Goal: Information Seeking & Learning: Learn about a topic

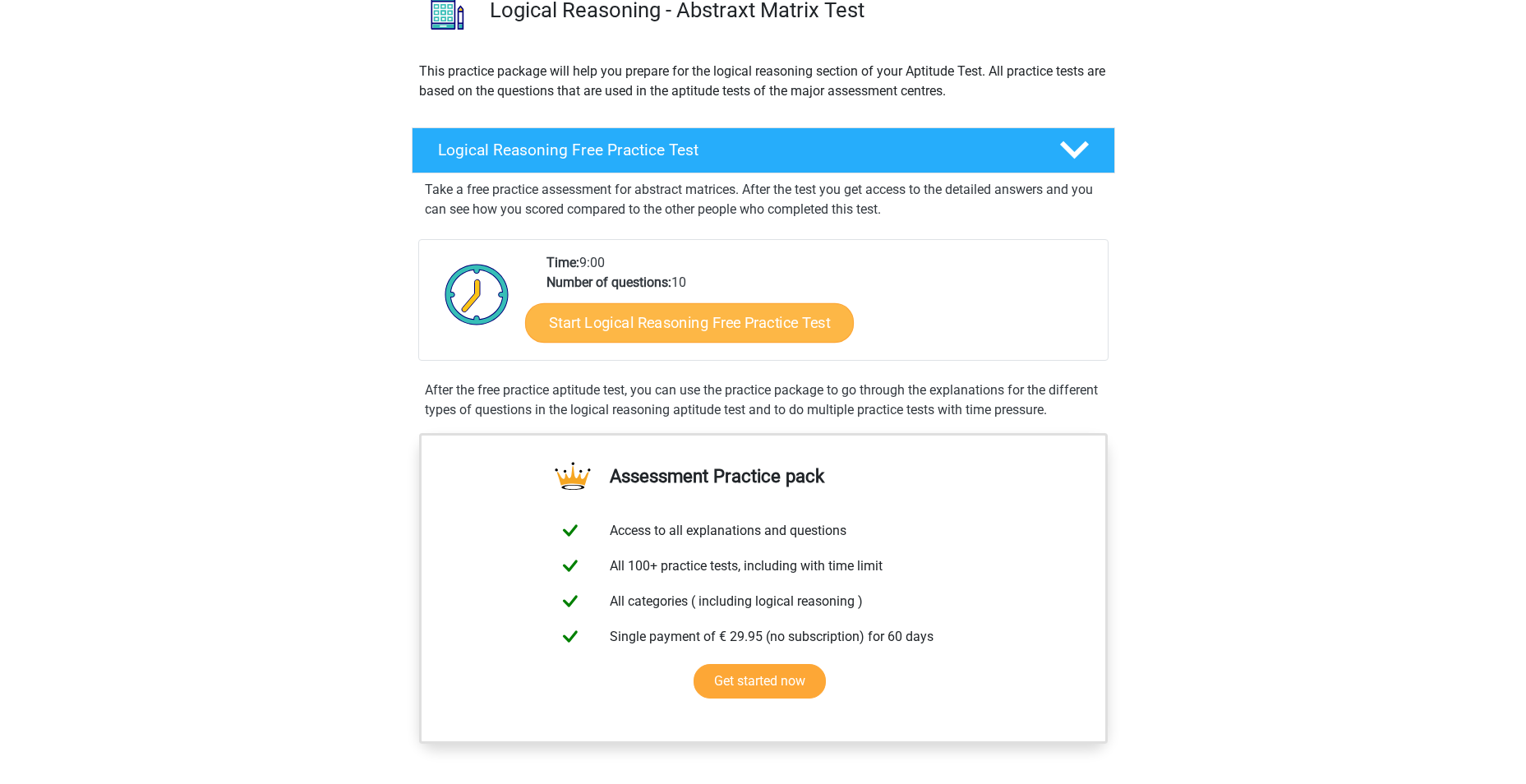
scroll to position [165, 0]
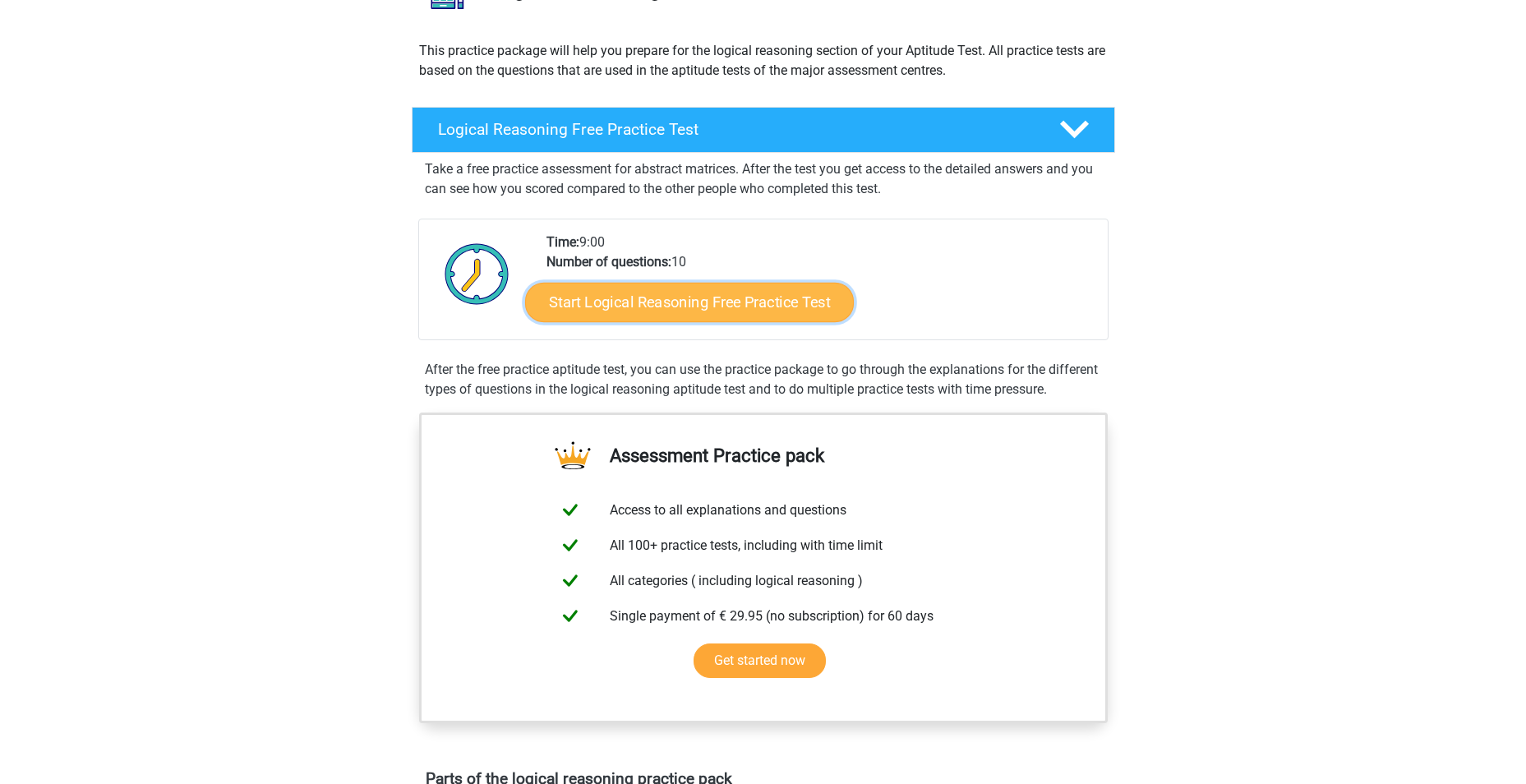
click at [786, 300] on link "Start Logical Reasoning Free Practice Test" at bounding box center [689, 301] width 329 height 39
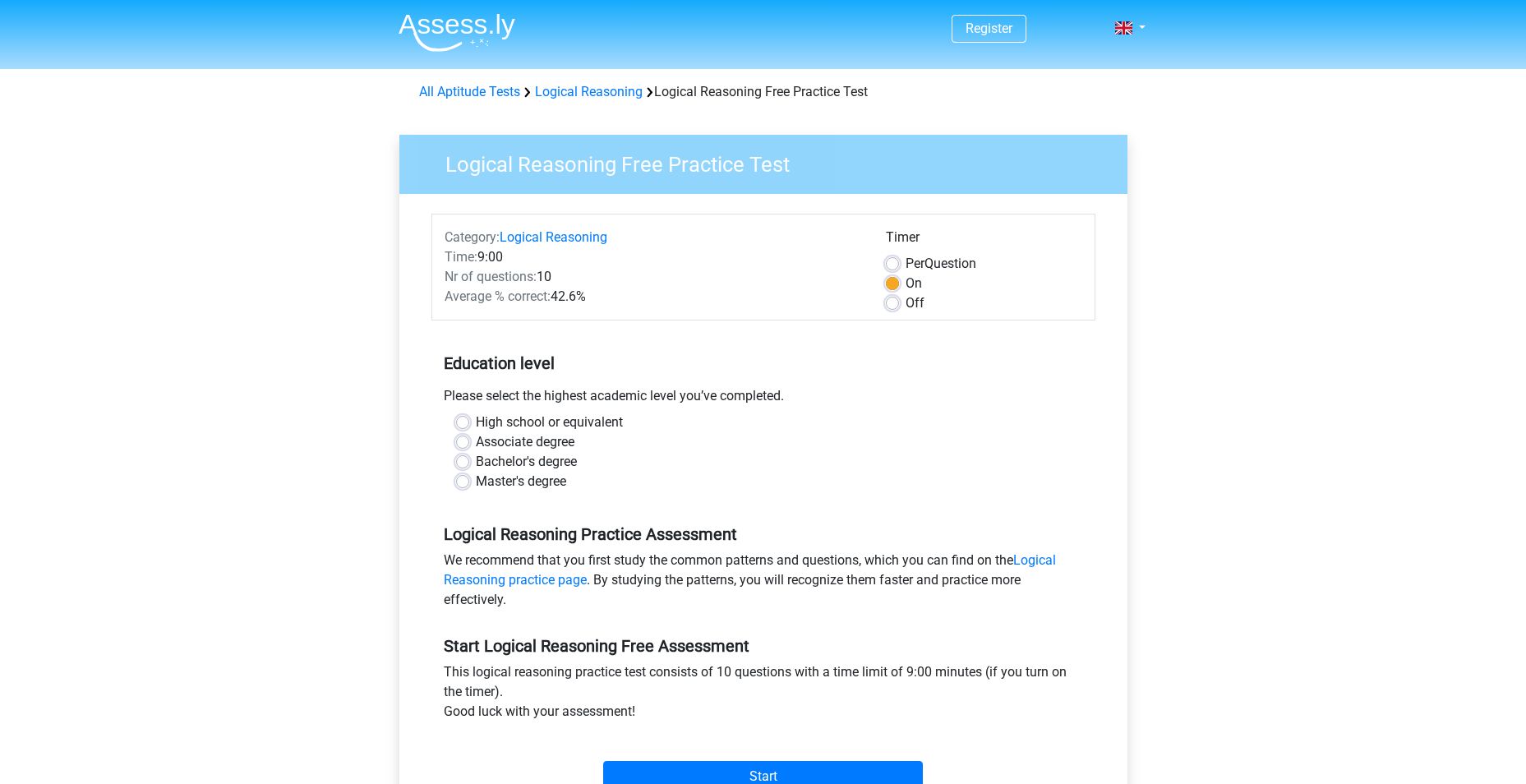
click at [537, 480] on label "Master's degree" at bounding box center [521, 482] width 91 height 19
click at [469, 480] on input "Master's degree" at bounding box center [463, 480] width 13 height 16
radio input "true"
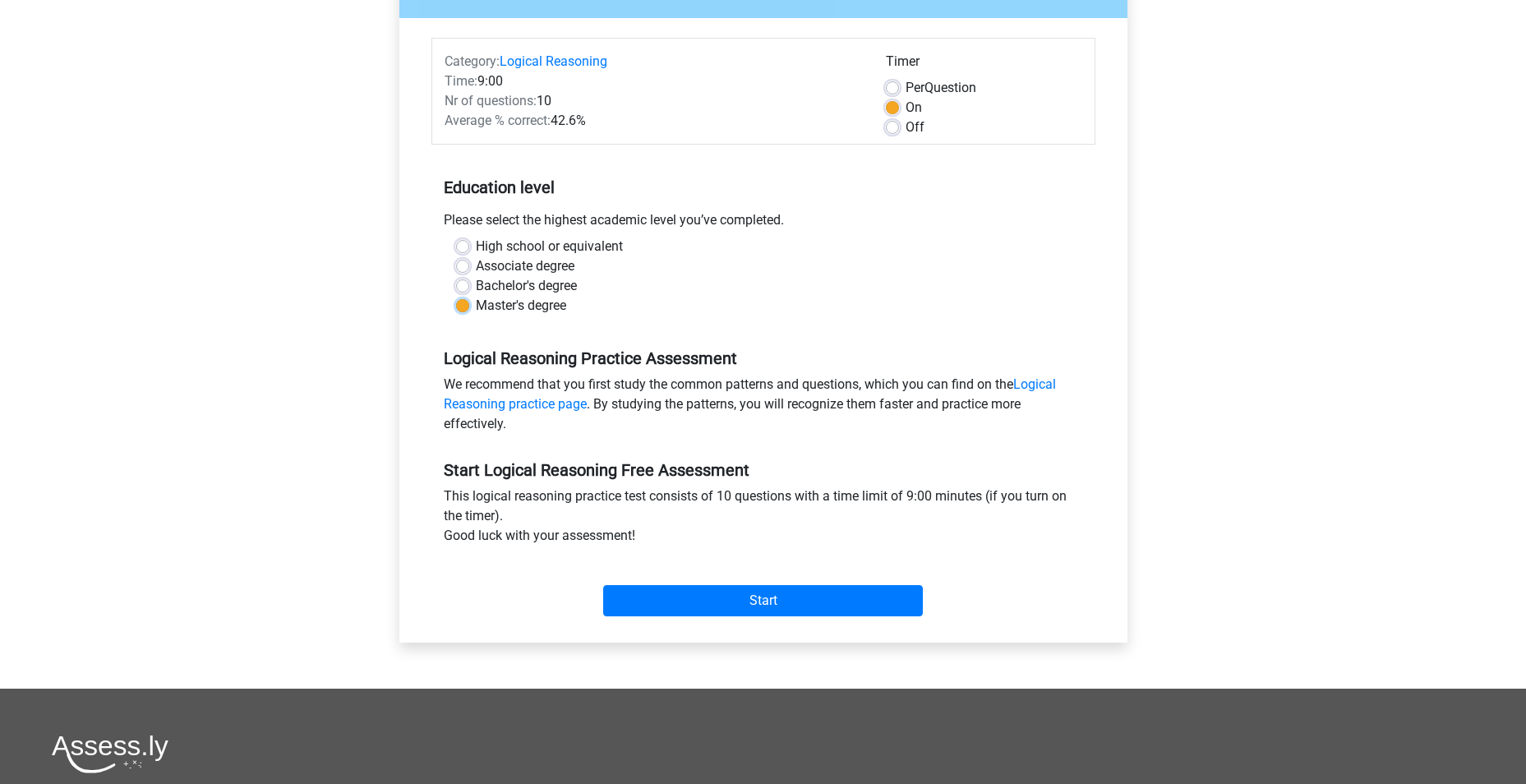
scroll to position [247, 0]
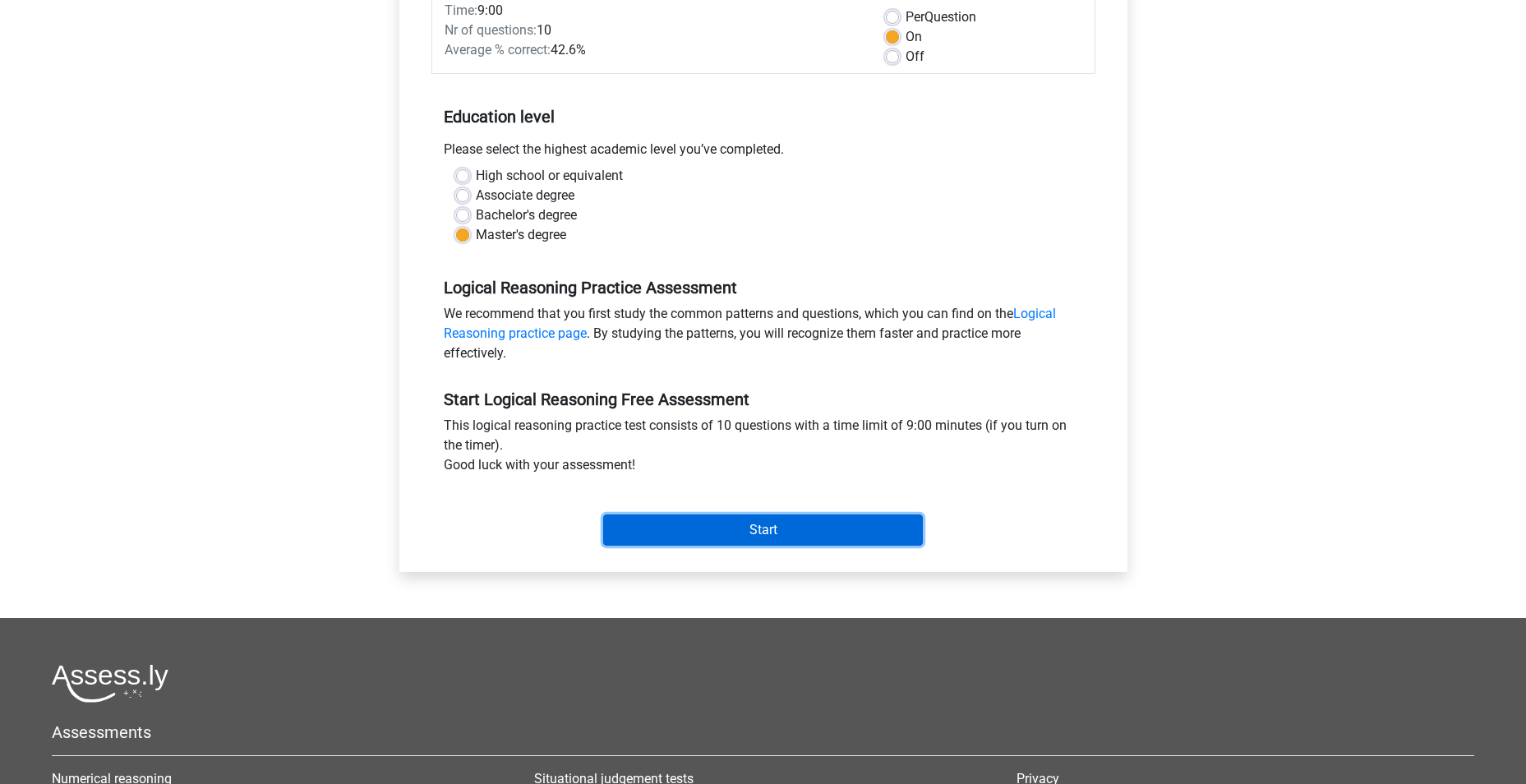
click at [801, 523] on input "Start" at bounding box center [763, 530] width 320 height 31
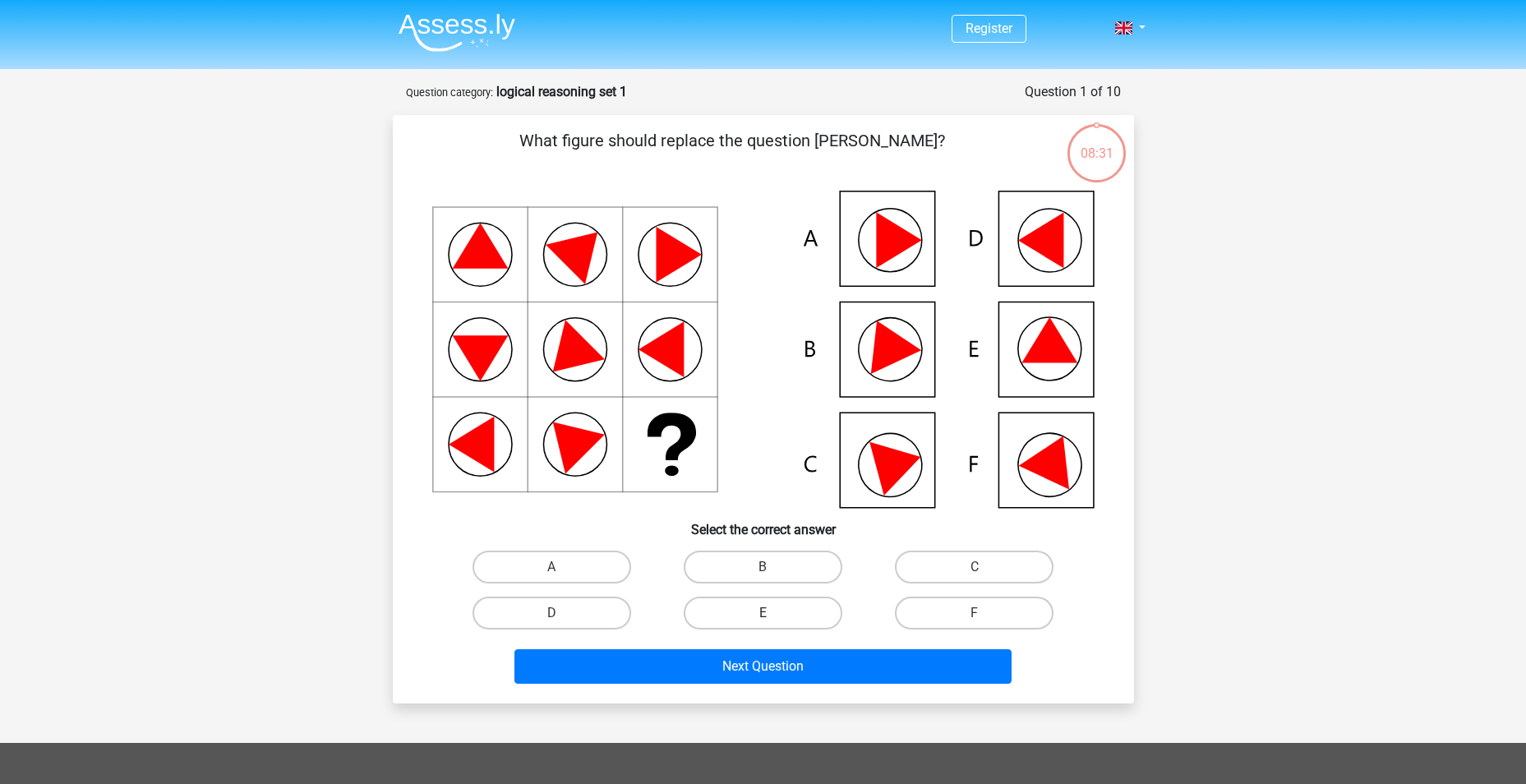
click at [781, 603] on label "E" at bounding box center [763, 613] width 159 height 33
click at [774, 613] on input "E" at bounding box center [768, 617] width 11 height 11
radio input "true"
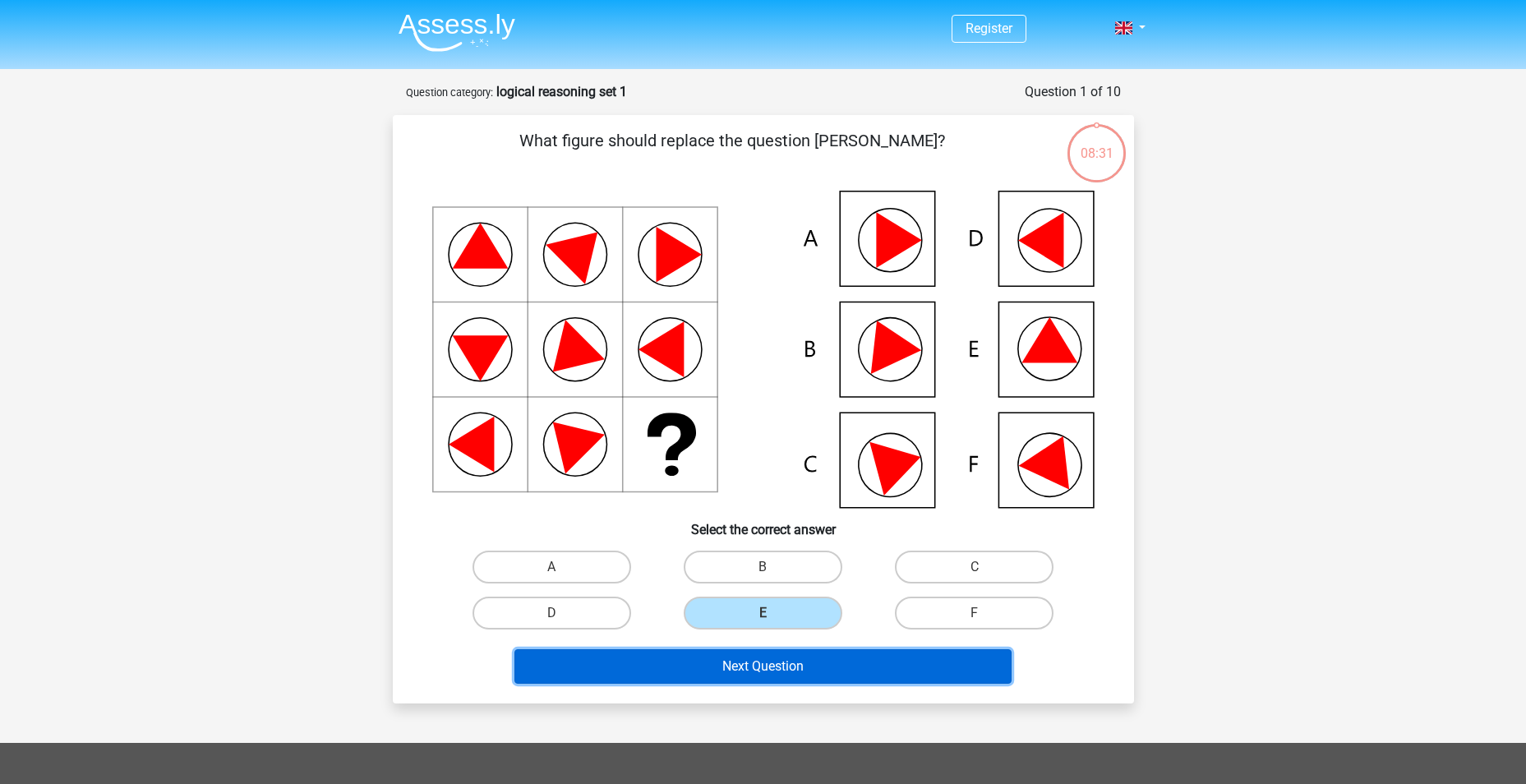
click at [781, 659] on button "Next Question" at bounding box center [763, 666] width 497 height 35
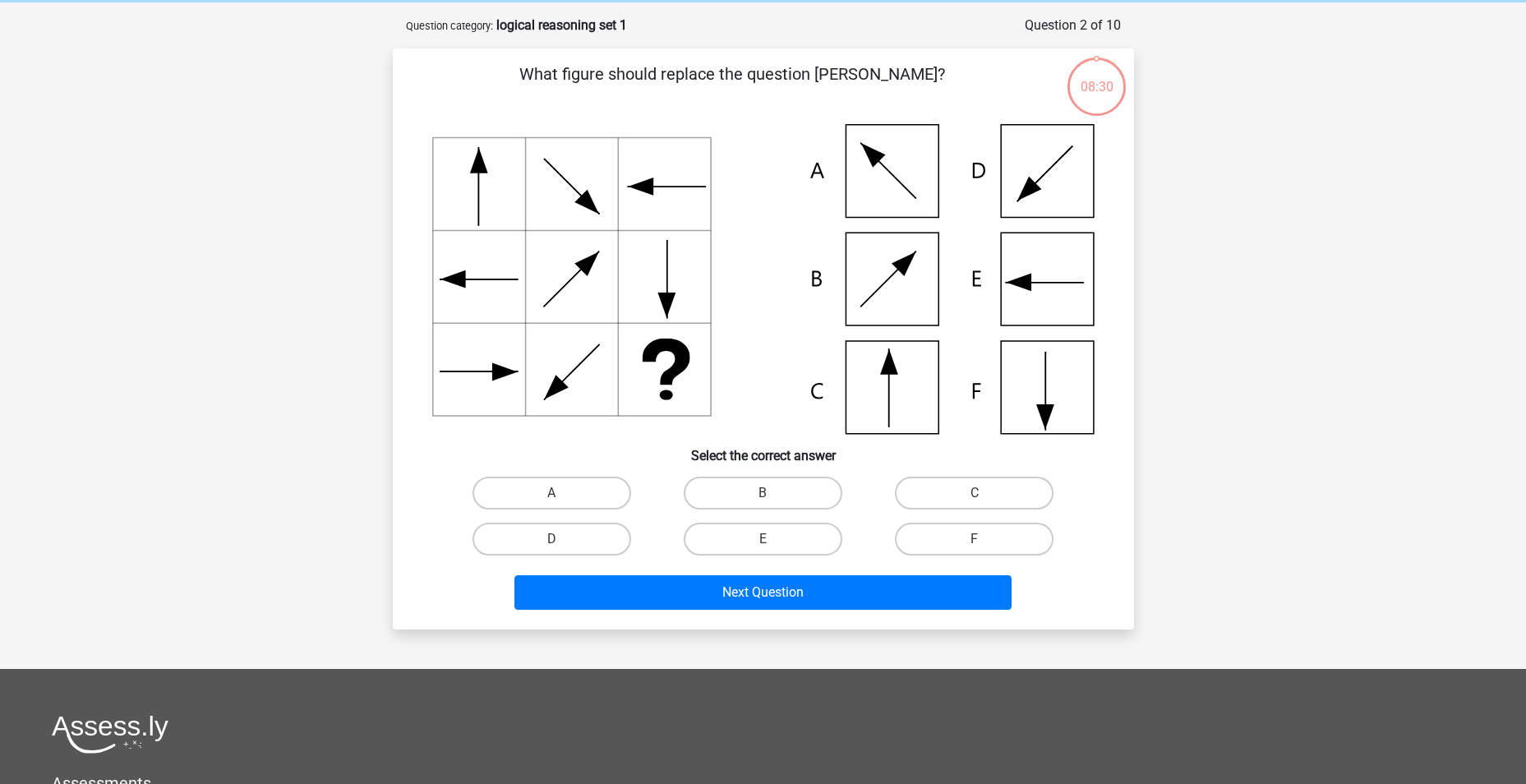
scroll to position [82, 0]
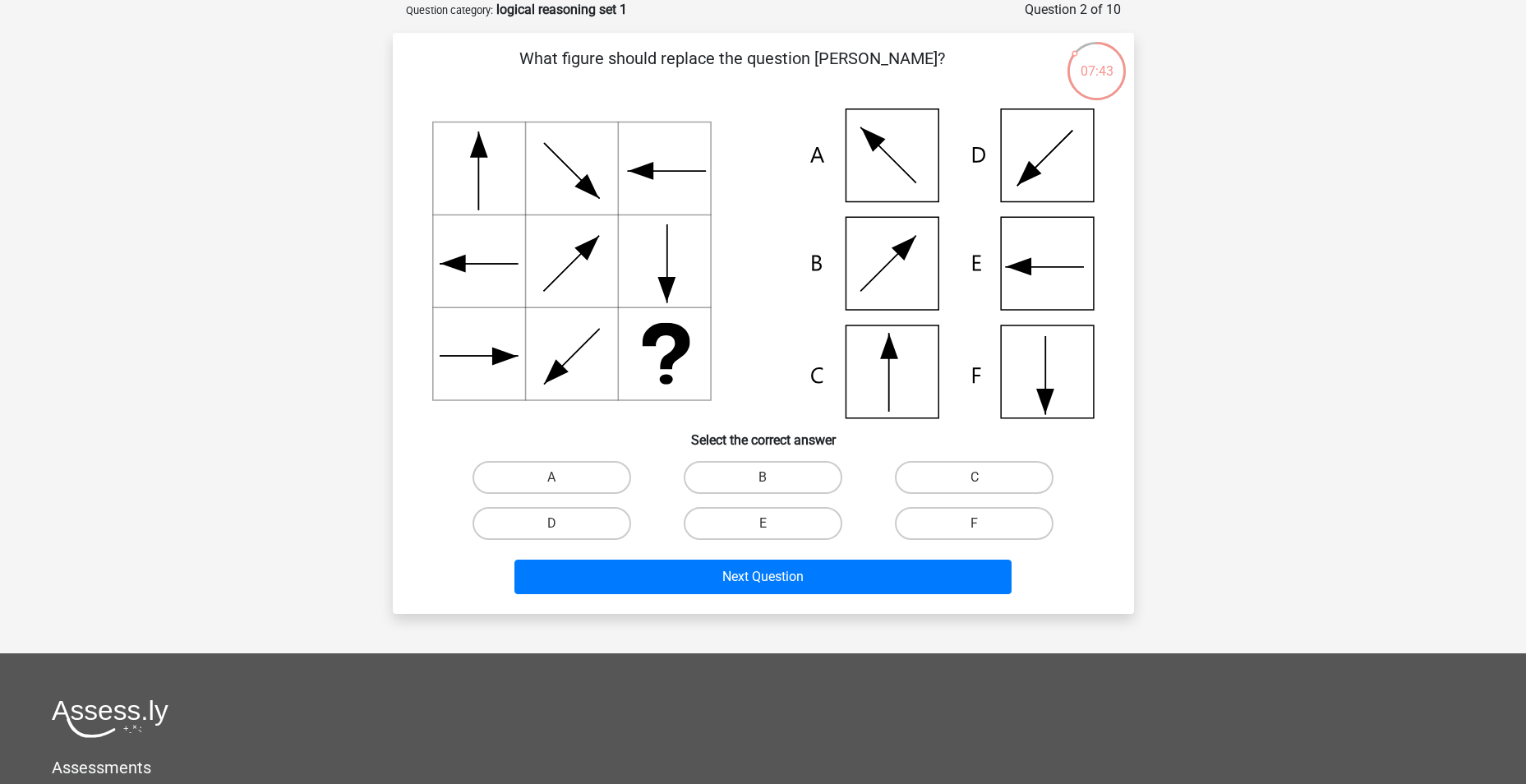
click at [909, 366] on icon at bounding box center [764, 264] width 663 height 310
click at [963, 474] on label "C" at bounding box center [974, 478] width 159 height 33
click at [975, 478] on input "C" at bounding box center [980, 483] width 11 height 11
radio input "true"
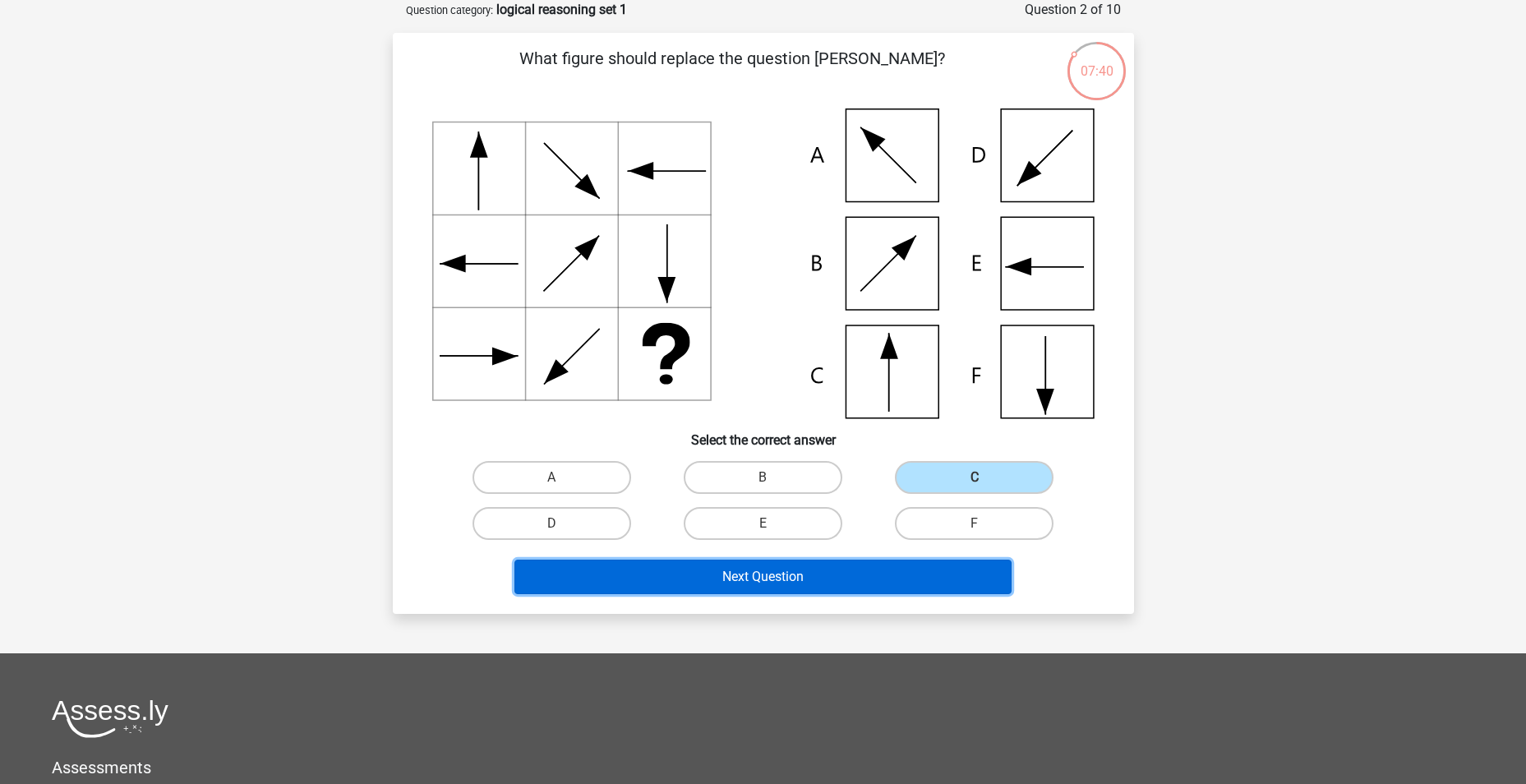
click at [829, 572] on button "Next Question" at bounding box center [763, 577] width 497 height 35
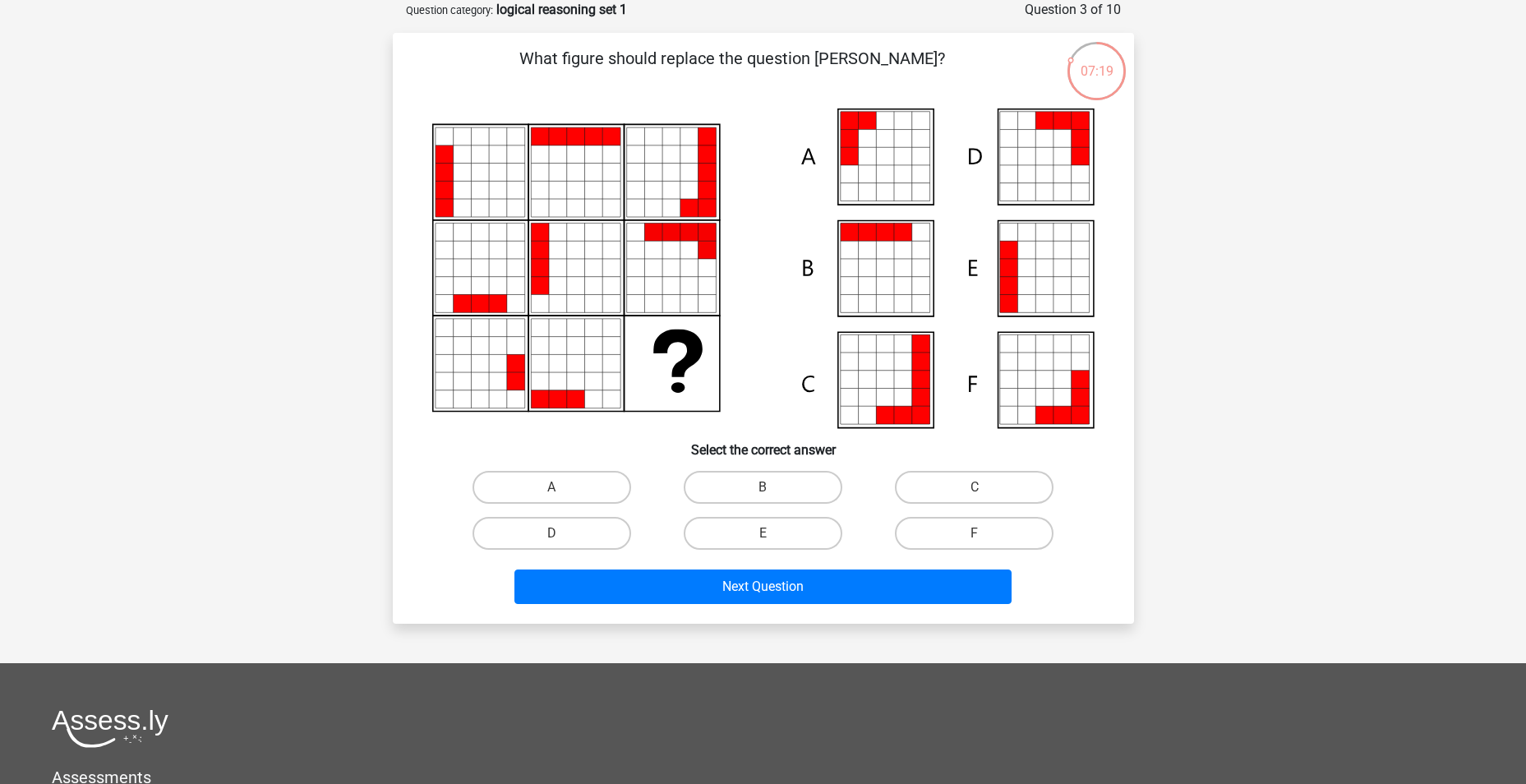
click at [908, 169] on icon at bounding box center [903, 173] width 18 height 18
click at [576, 496] on label "A" at bounding box center [552, 487] width 159 height 33
click at [563, 496] on input "A" at bounding box center [556, 492] width 11 height 11
radio input "true"
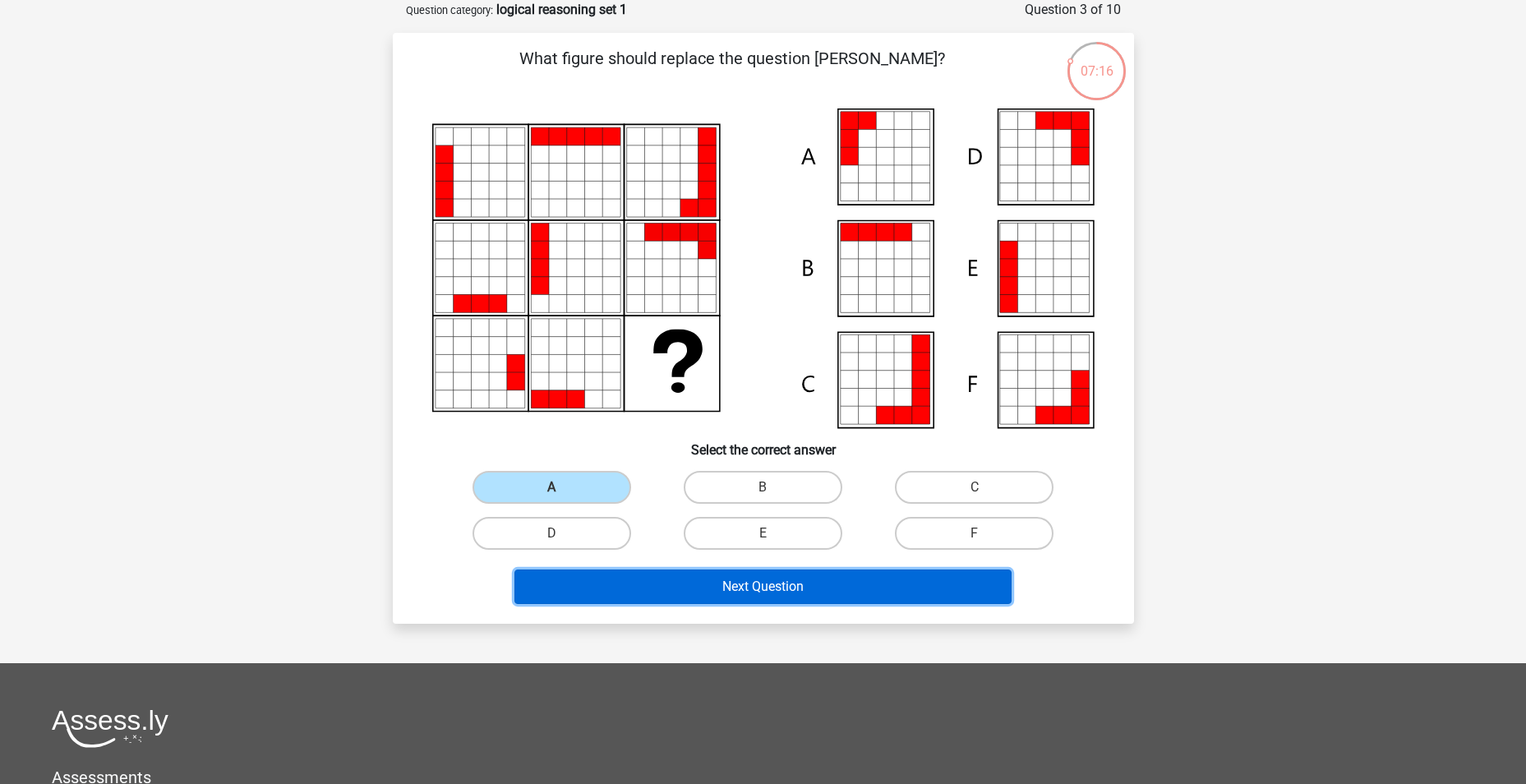
click at [701, 590] on button "Next Question" at bounding box center [763, 587] width 497 height 35
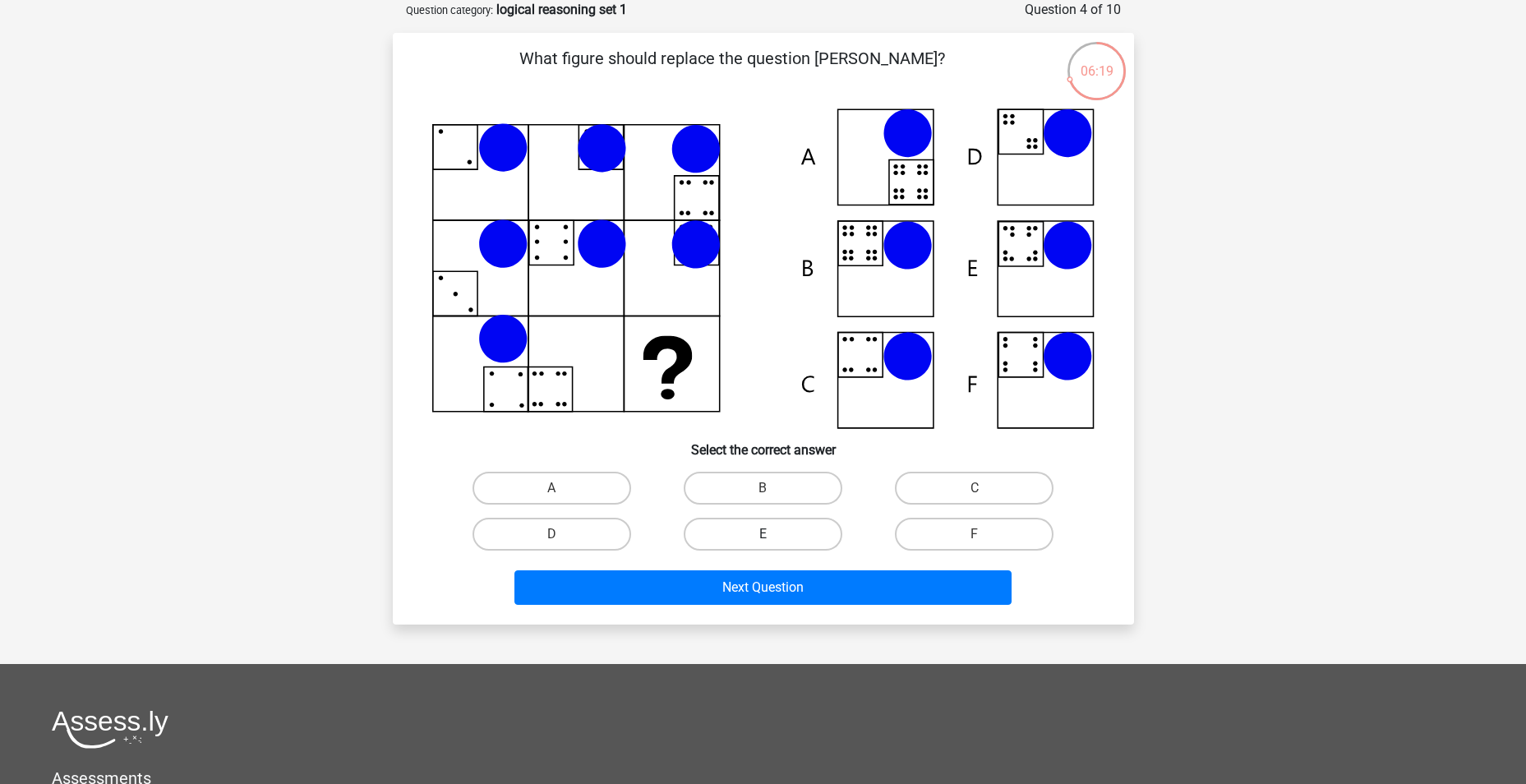
click at [746, 541] on label "E" at bounding box center [763, 534] width 159 height 33
click at [763, 541] on input "E" at bounding box center [768, 539] width 11 height 11
radio input "true"
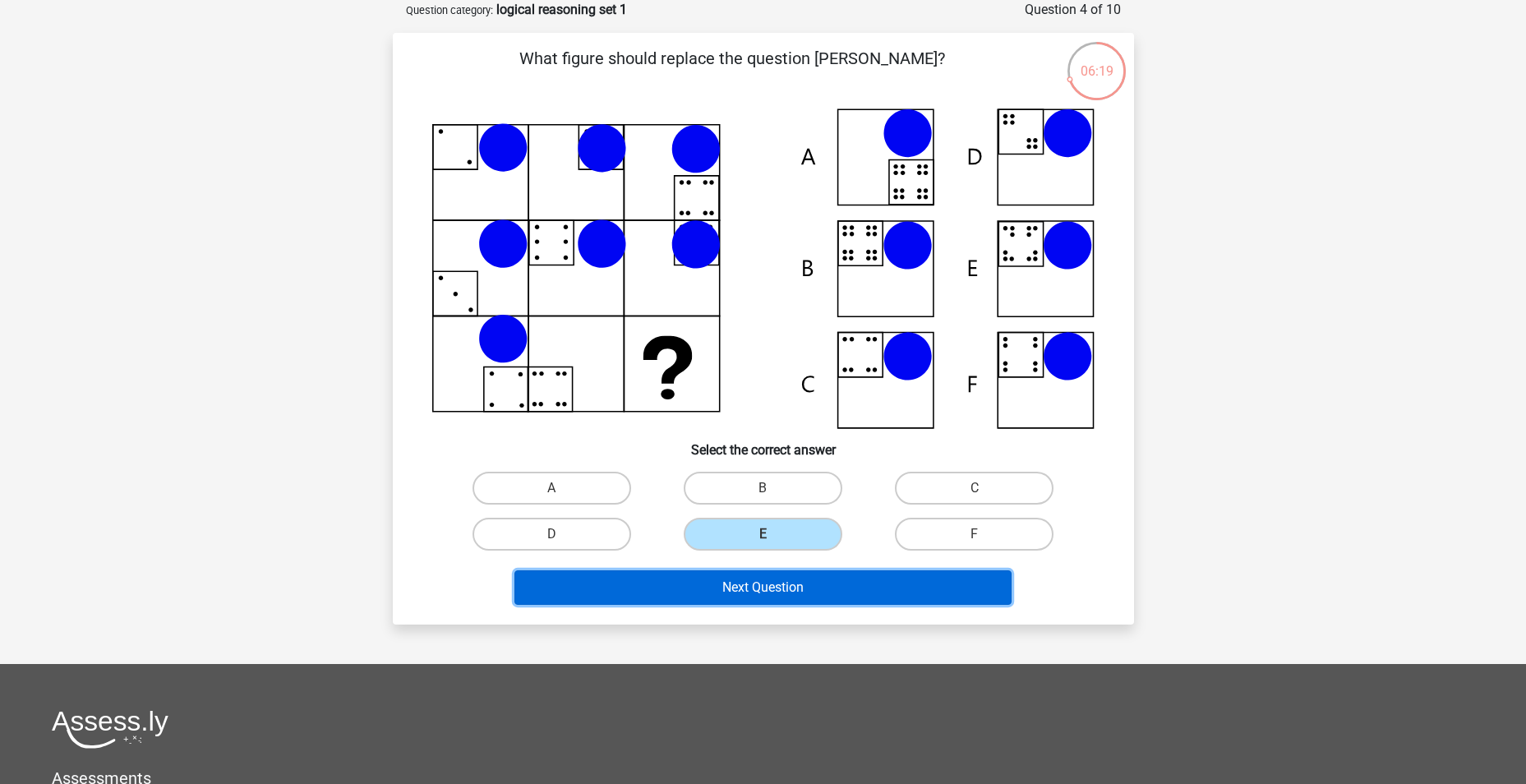
click at [765, 576] on button "Next Question" at bounding box center [763, 588] width 497 height 35
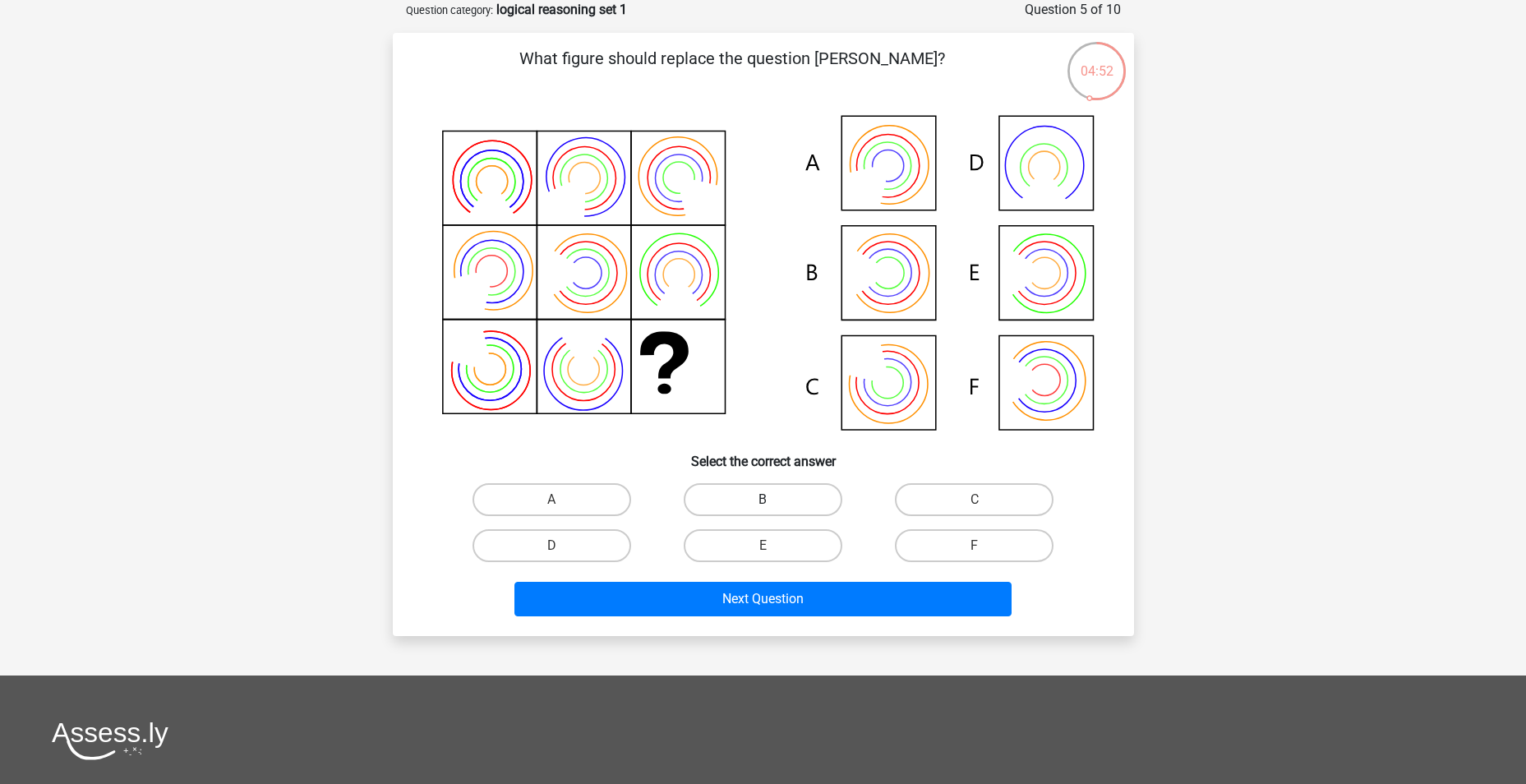
click at [779, 497] on label "B" at bounding box center [763, 500] width 159 height 33
click at [774, 500] on input "B" at bounding box center [768, 505] width 11 height 11
radio input "true"
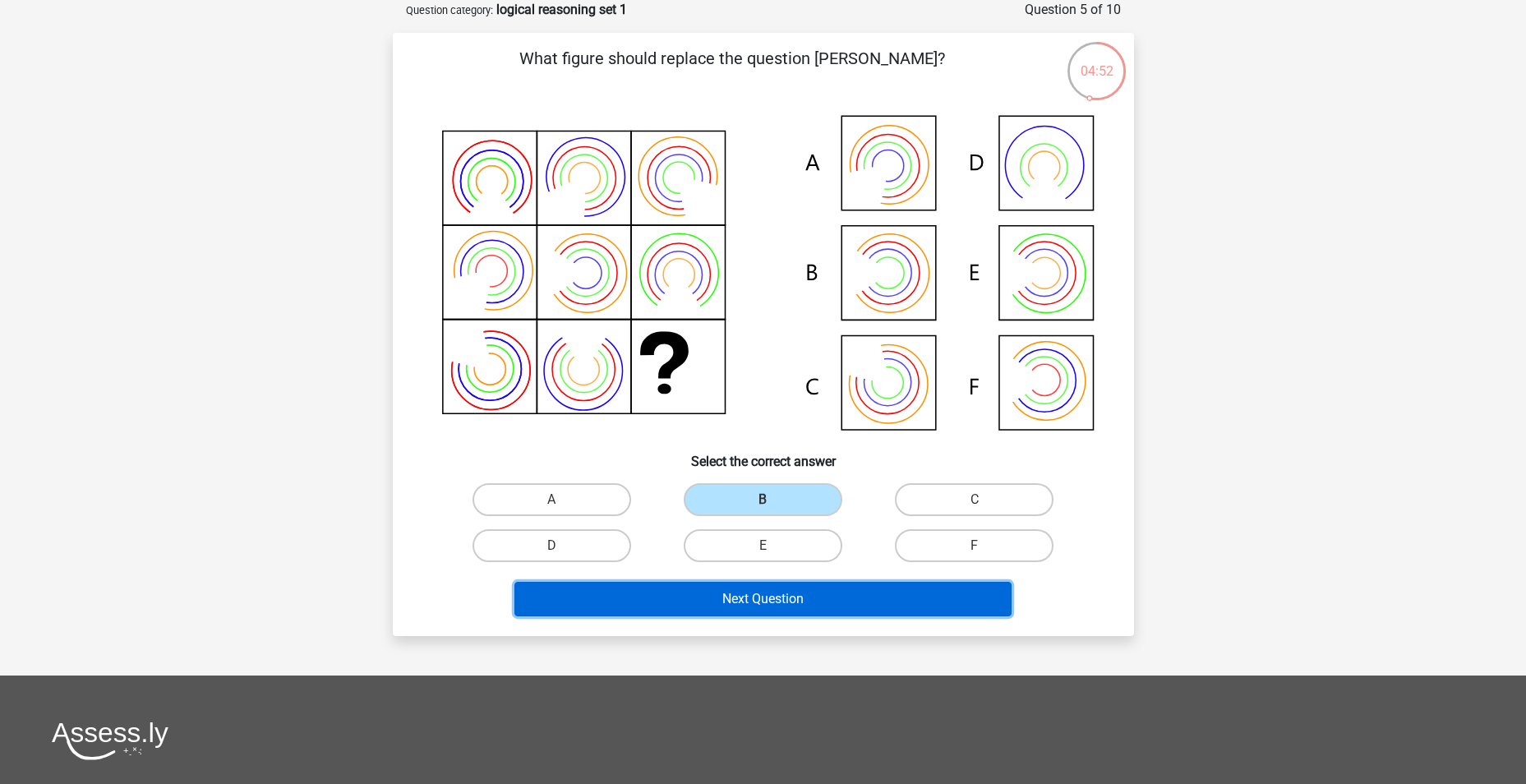
click at [863, 602] on button "Next Question" at bounding box center [763, 599] width 497 height 35
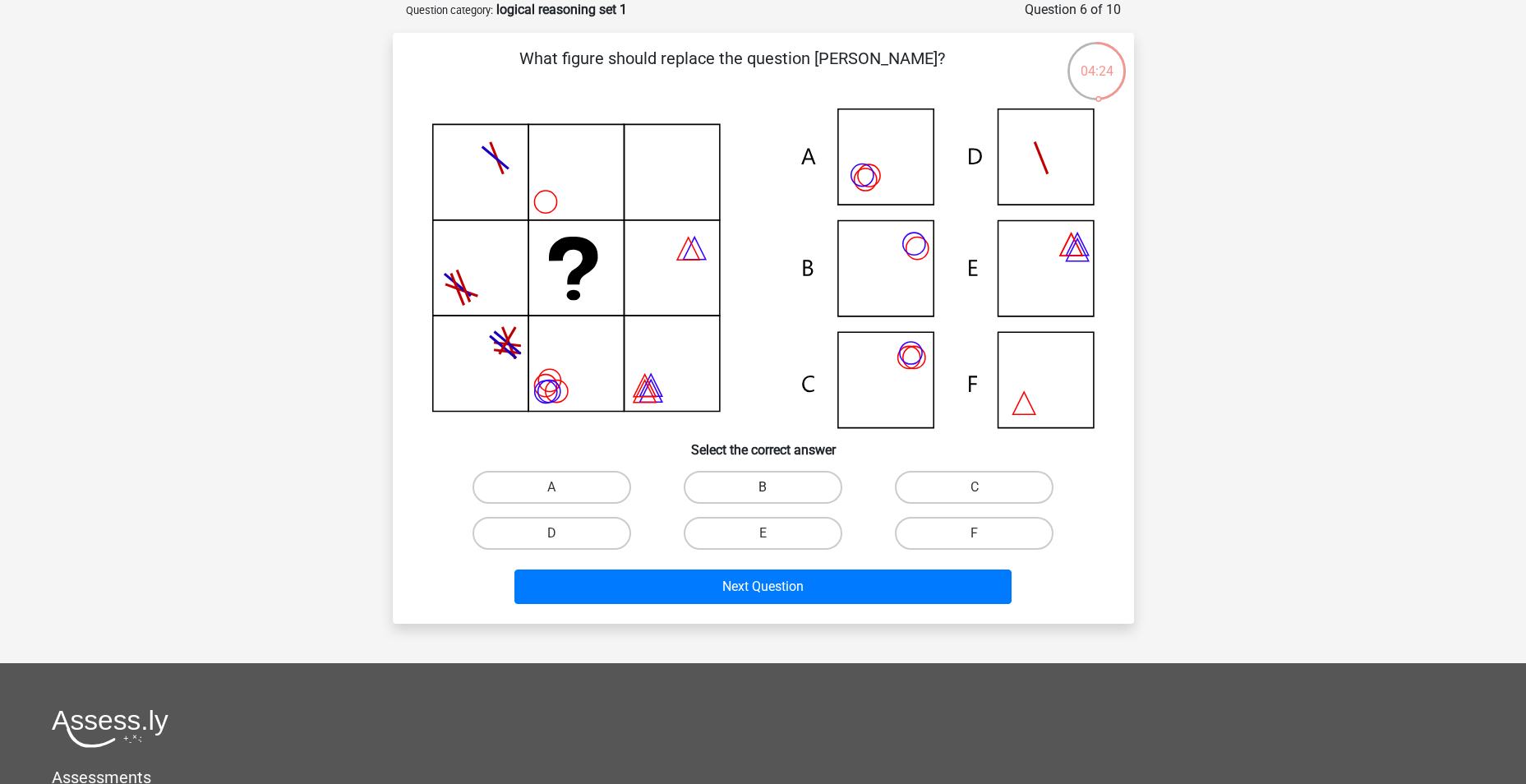
click at [734, 483] on label "B" at bounding box center [763, 487] width 159 height 33
click at [763, 487] on input "B" at bounding box center [768, 492] width 11 height 11
radio input "true"
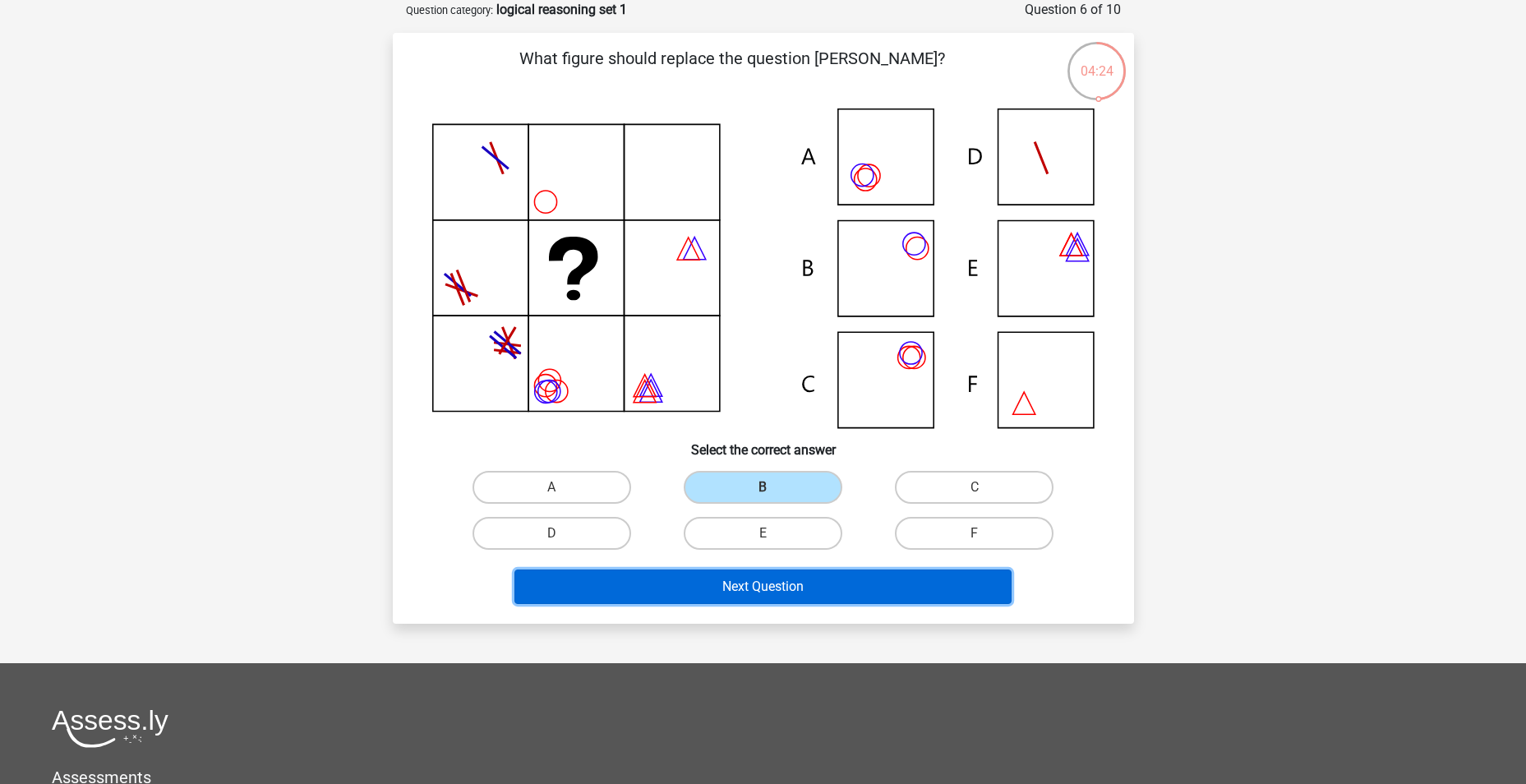
click at [785, 580] on button "Next Question" at bounding box center [763, 587] width 497 height 35
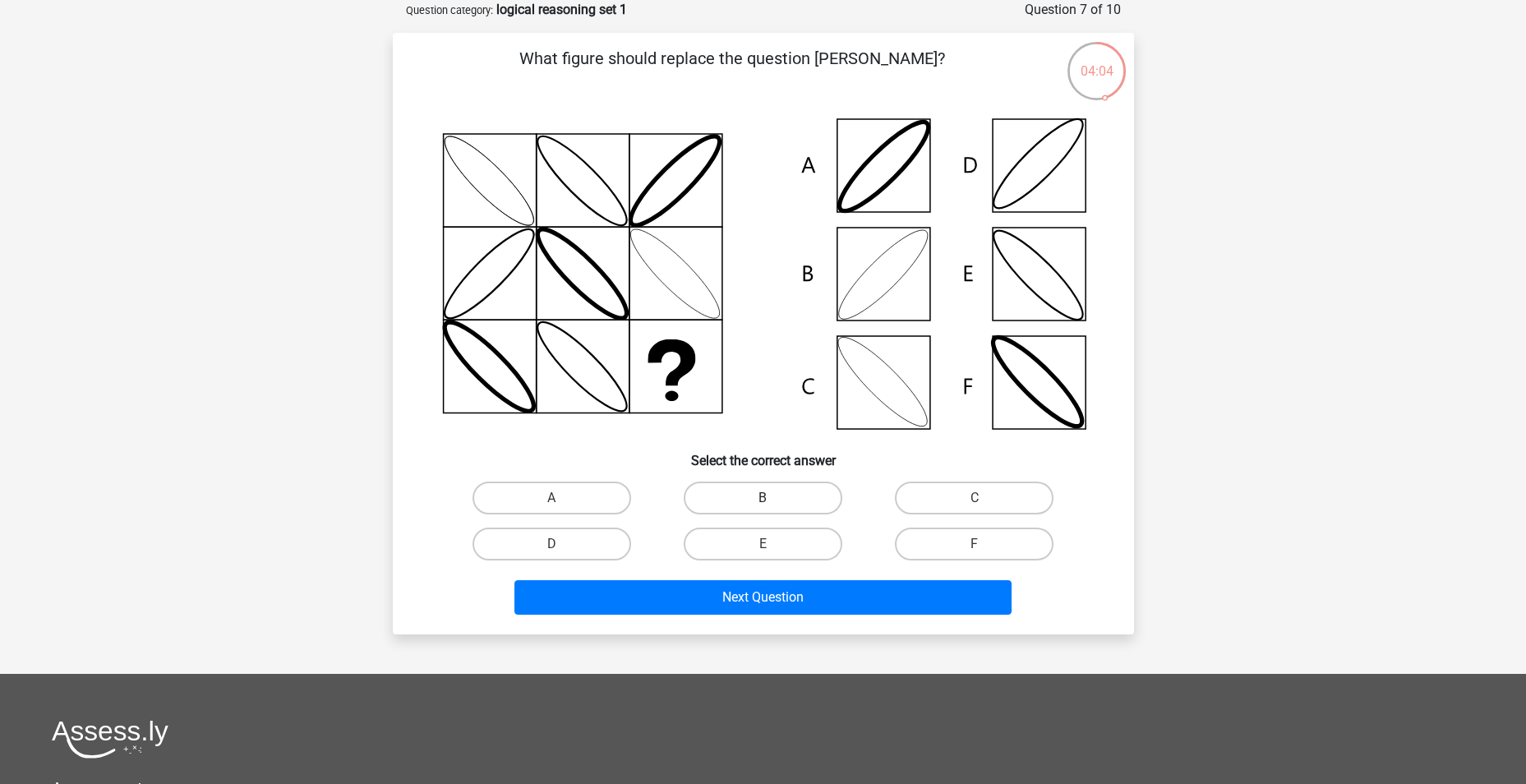
click at [783, 509] on label "B" at bounding box center [763, 498] width 159 height 33
click at [774, 509] on input "B" at bounding box center [768, 503] width 11 height 11
radio input "true"
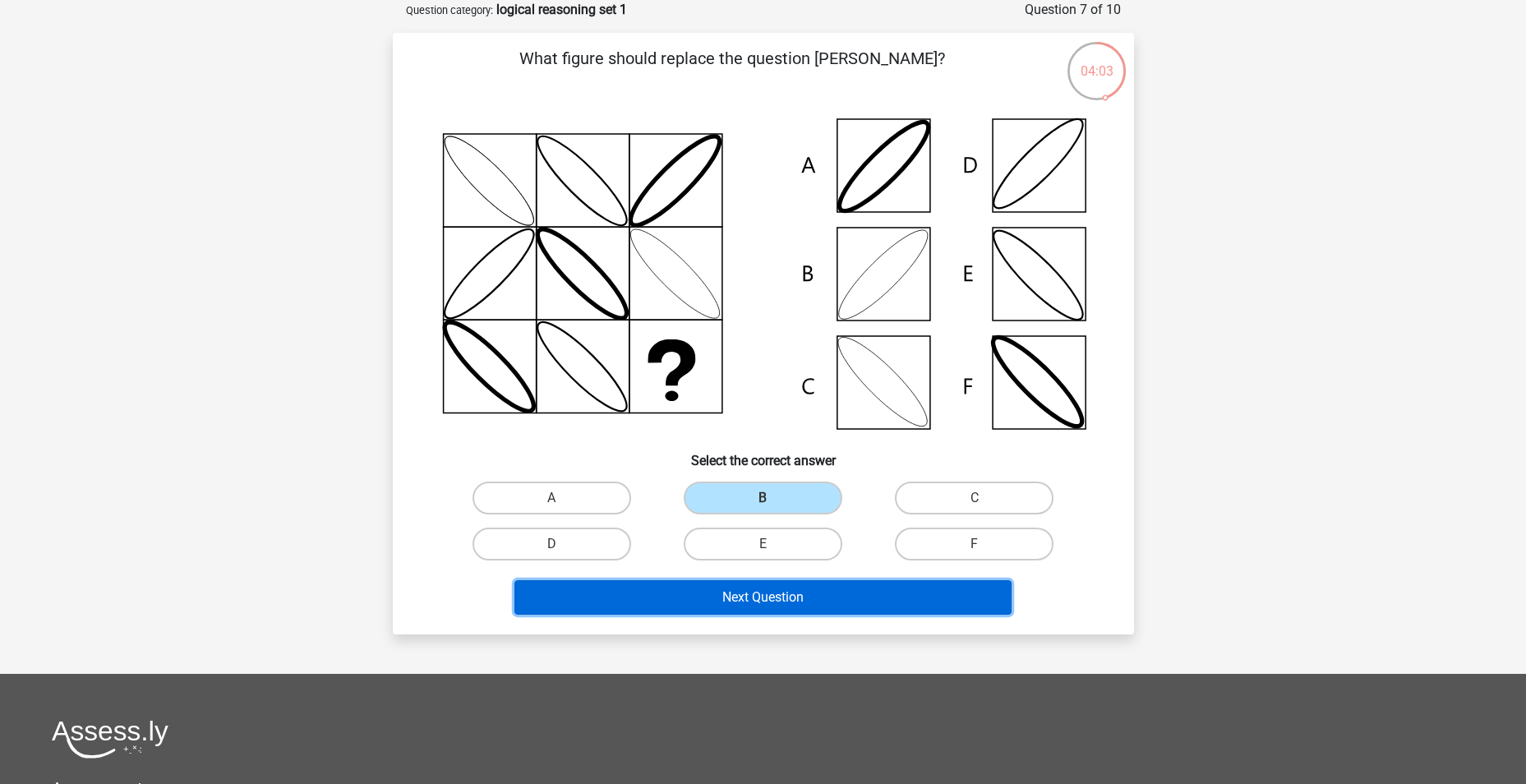
click at [805, 610] on button "Next Question" at bounding box center [763, 597] width 497 height 35
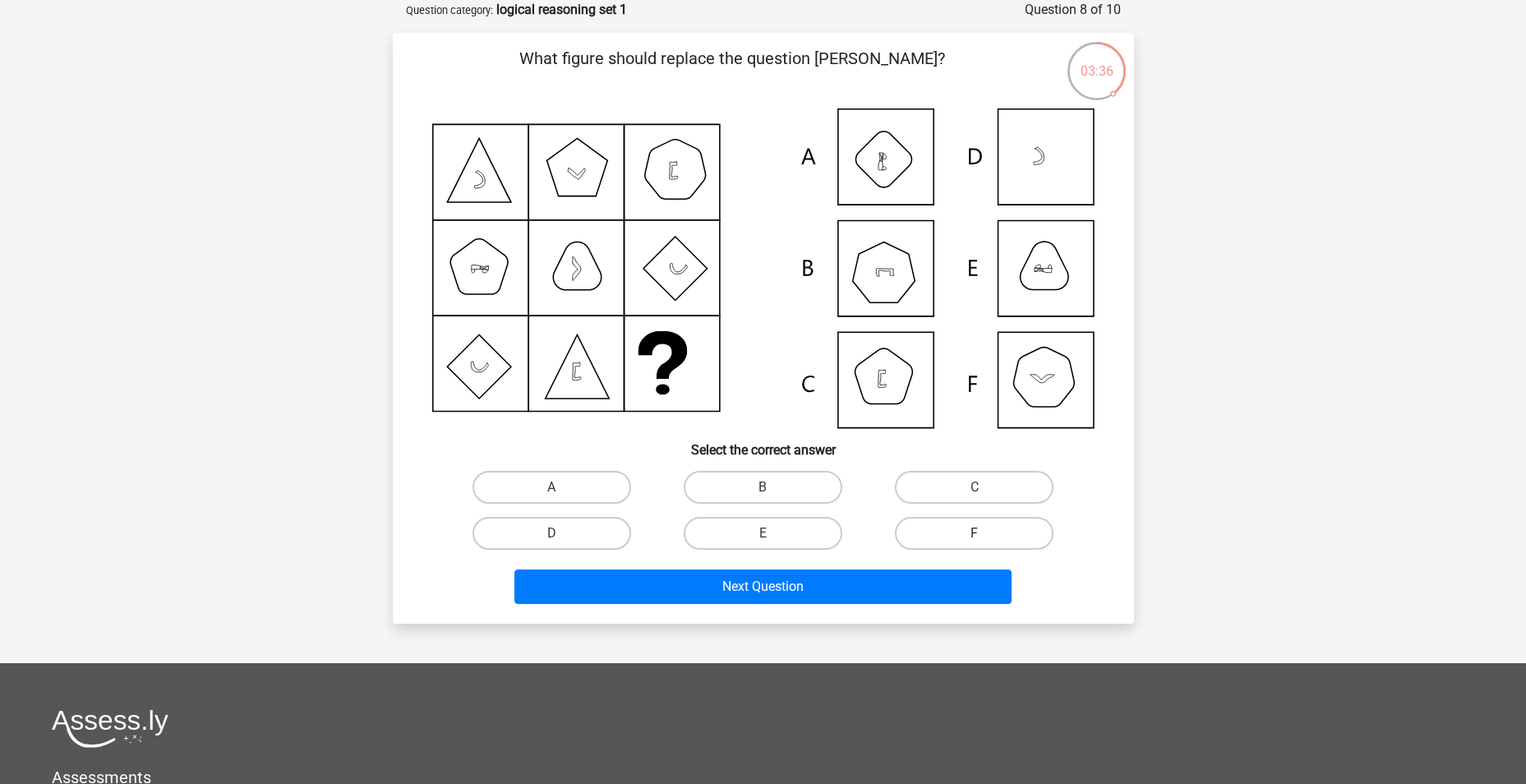
click at [942, 535] on label "F" at bounding box center [974, 534] width 159 height 33
click at [975, 535] on input "F" at bounding box center [980, 538] width 11 height 11
radio input "true"
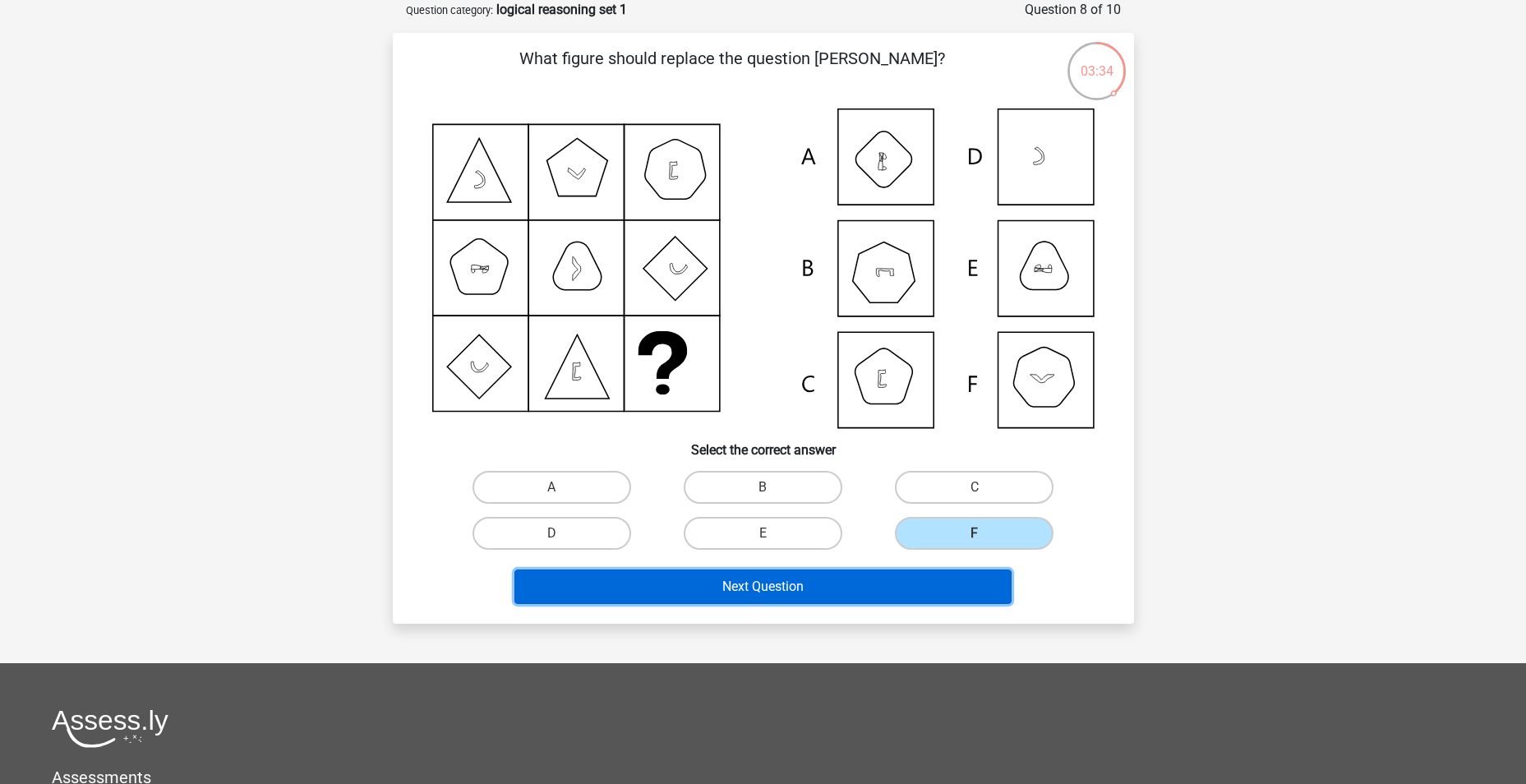
click at [893, 577] on button "Next Question" at bounding box center [763, 587] width 497 height 35
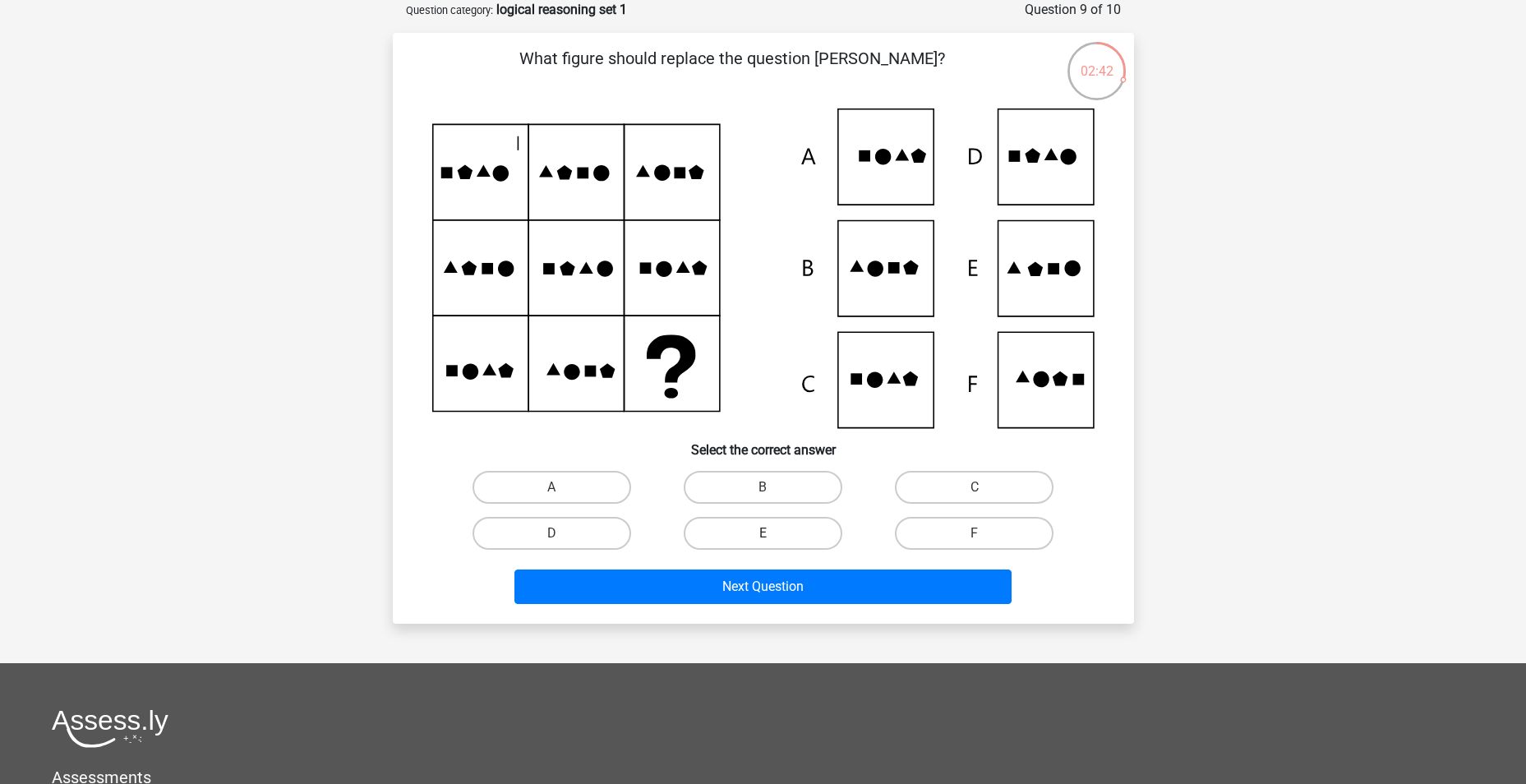
click at [775, 527] on label "E" at bounding box center [763, 534] width 159 height 33
click at [774, 534] on input "E" at bounding box center [768, 538] width 11 height 11
radio input "true"
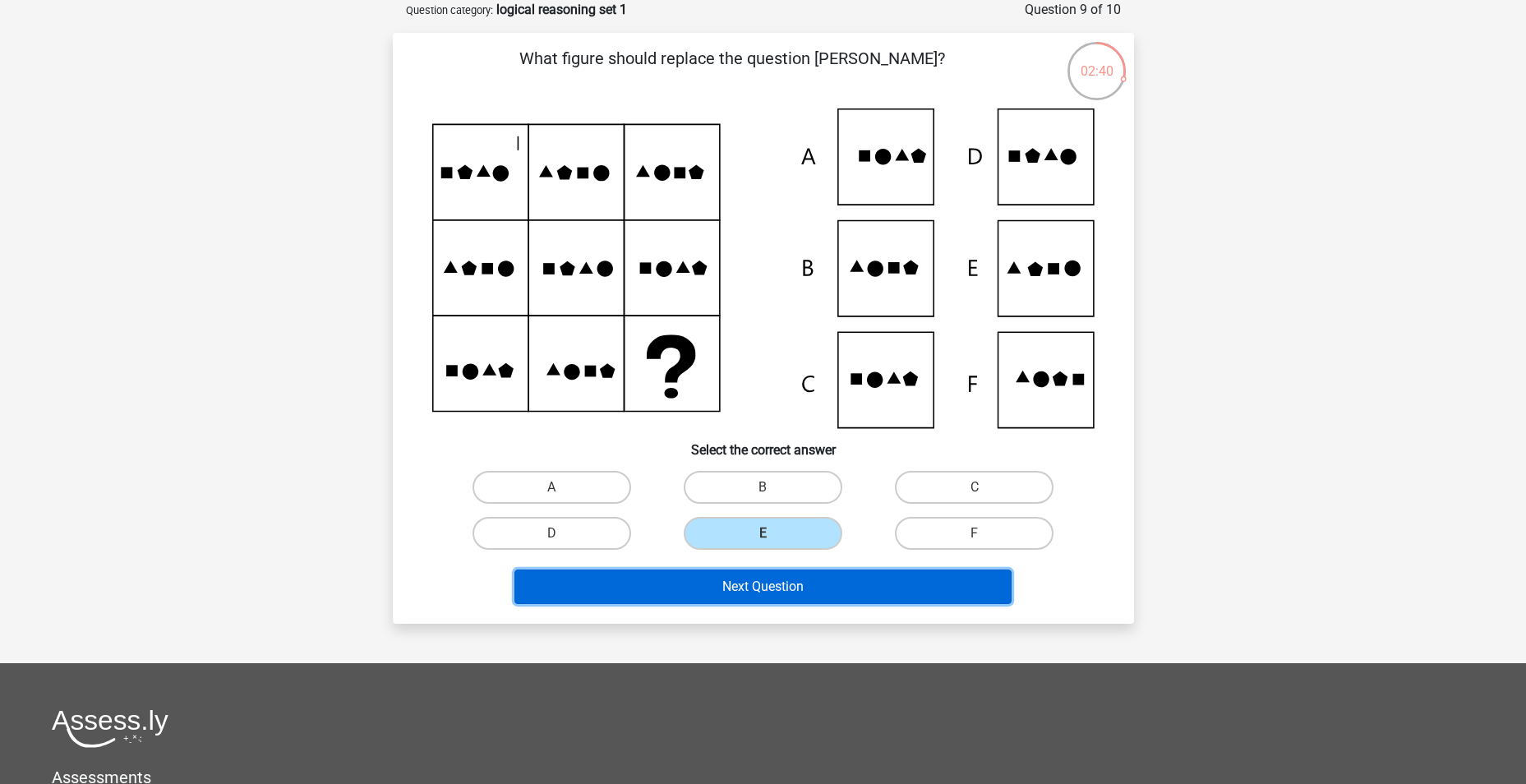
click at [792, 586] on button "Next Question" at bounding box center [763, 587] width 497 height 35
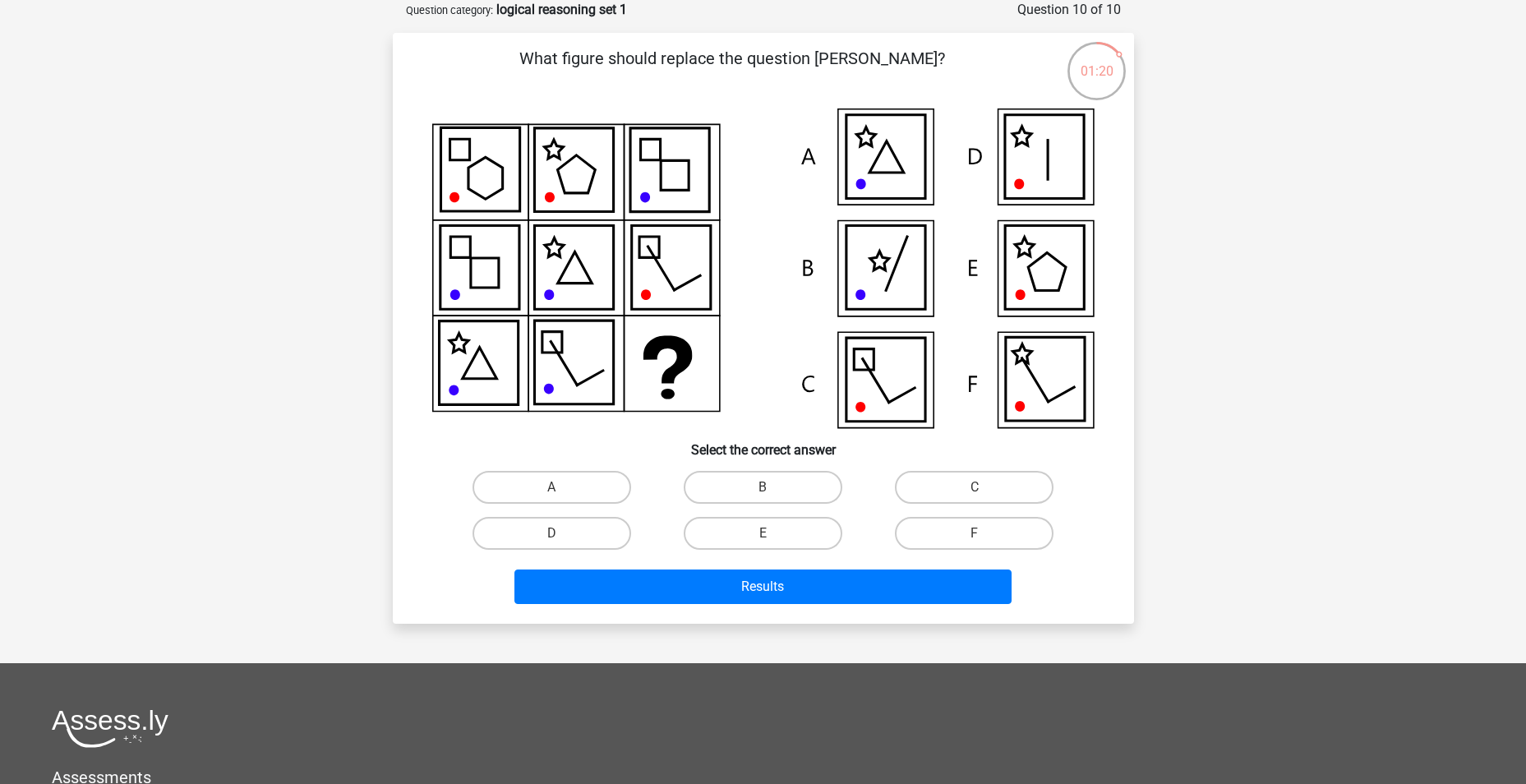
drag, startPoint x: 598, startPoint y: 535, endPoint x: 621, endPoint y: 561, distance: 34.7
click at [598, 535] on label "D" at bounding box center [552, 534] width 159 height 33
click at [563, 535] on input "D" at bounding box center [556, 538] width 11 height 11
radio input "true"
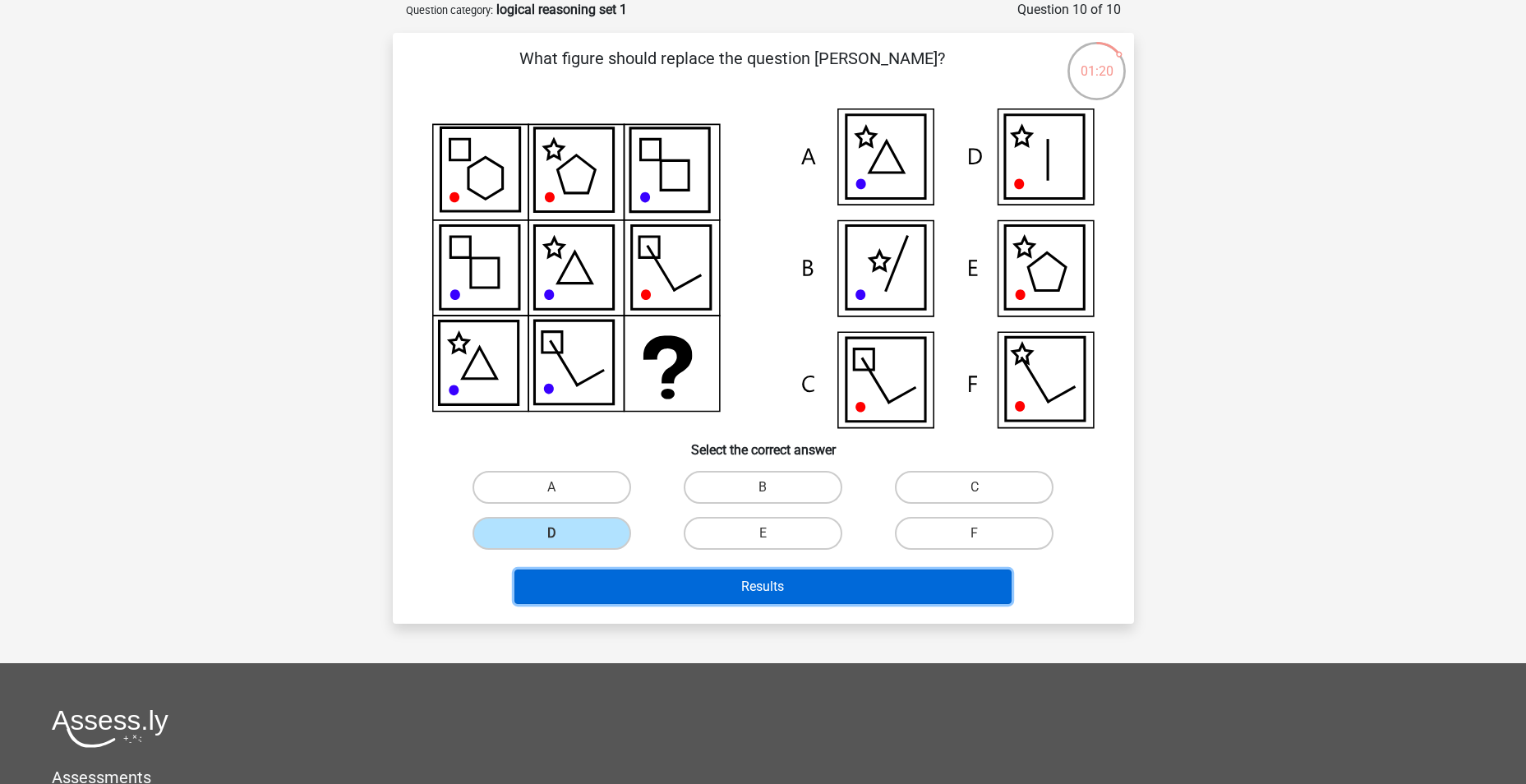
click at [665, 585] on button "Results" at bounding box center [763, 587] width 497 height 35
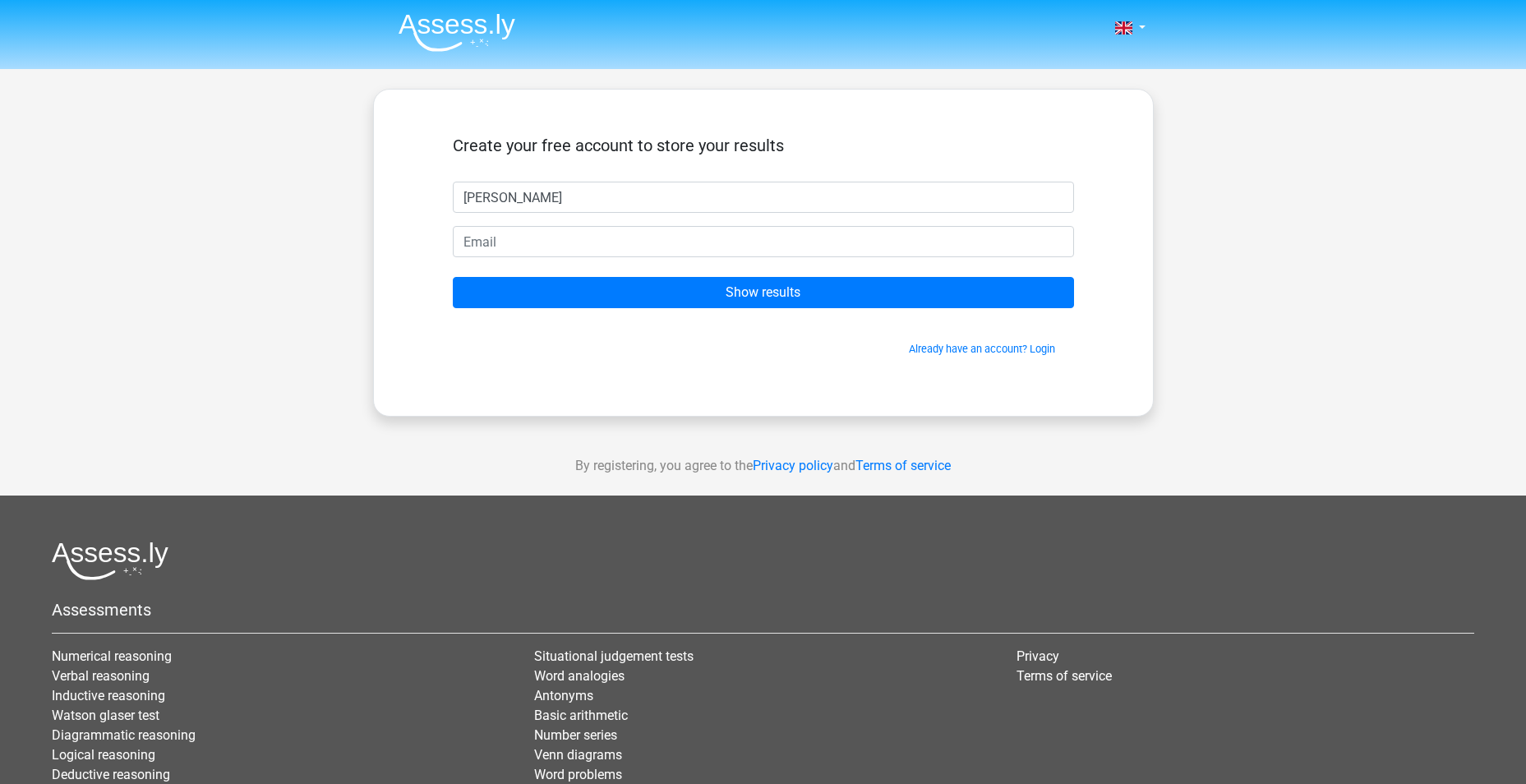
type input "daniel"
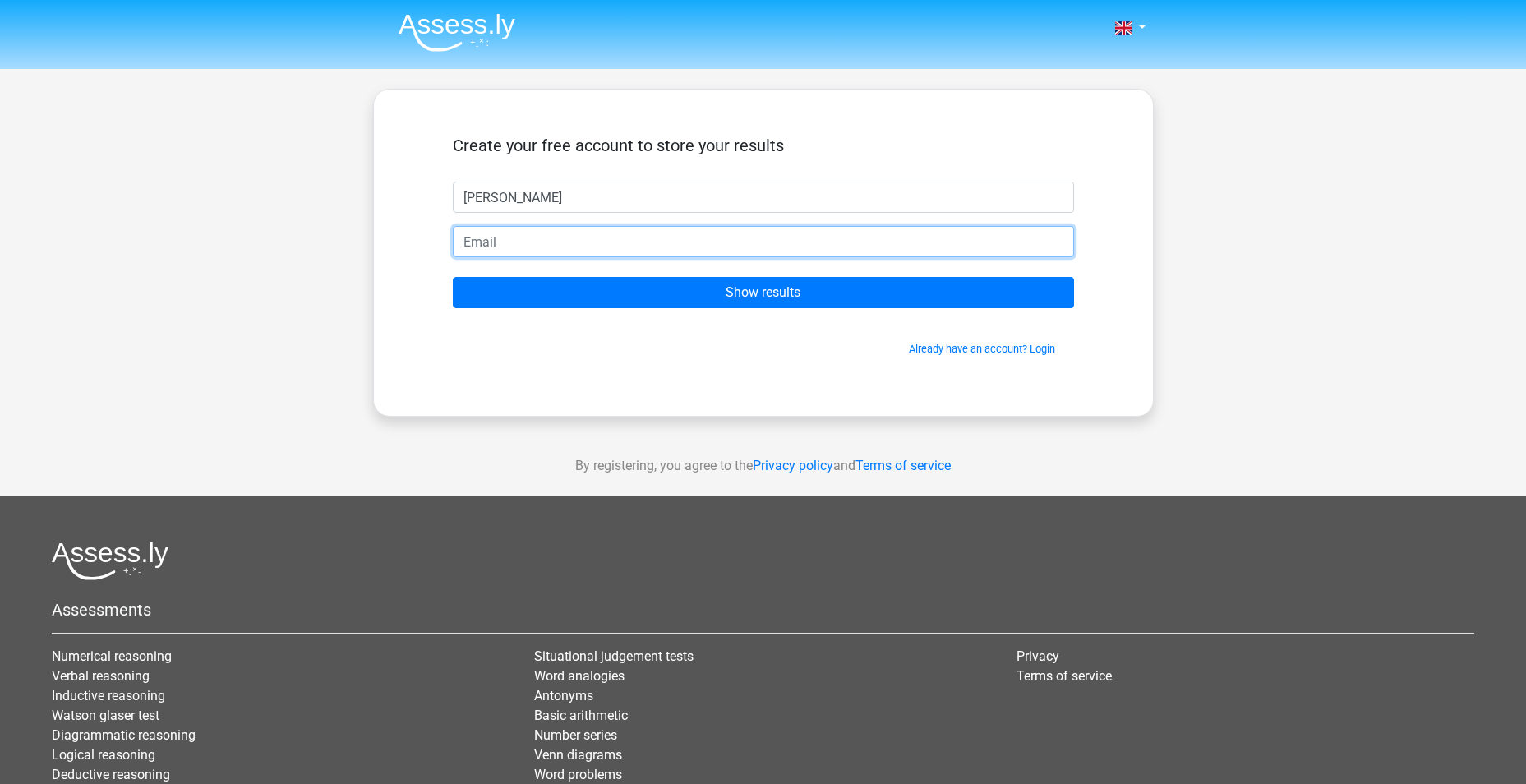
click at [538, 241] on input "email" at bounding box center [763, 242] width 621 height 31
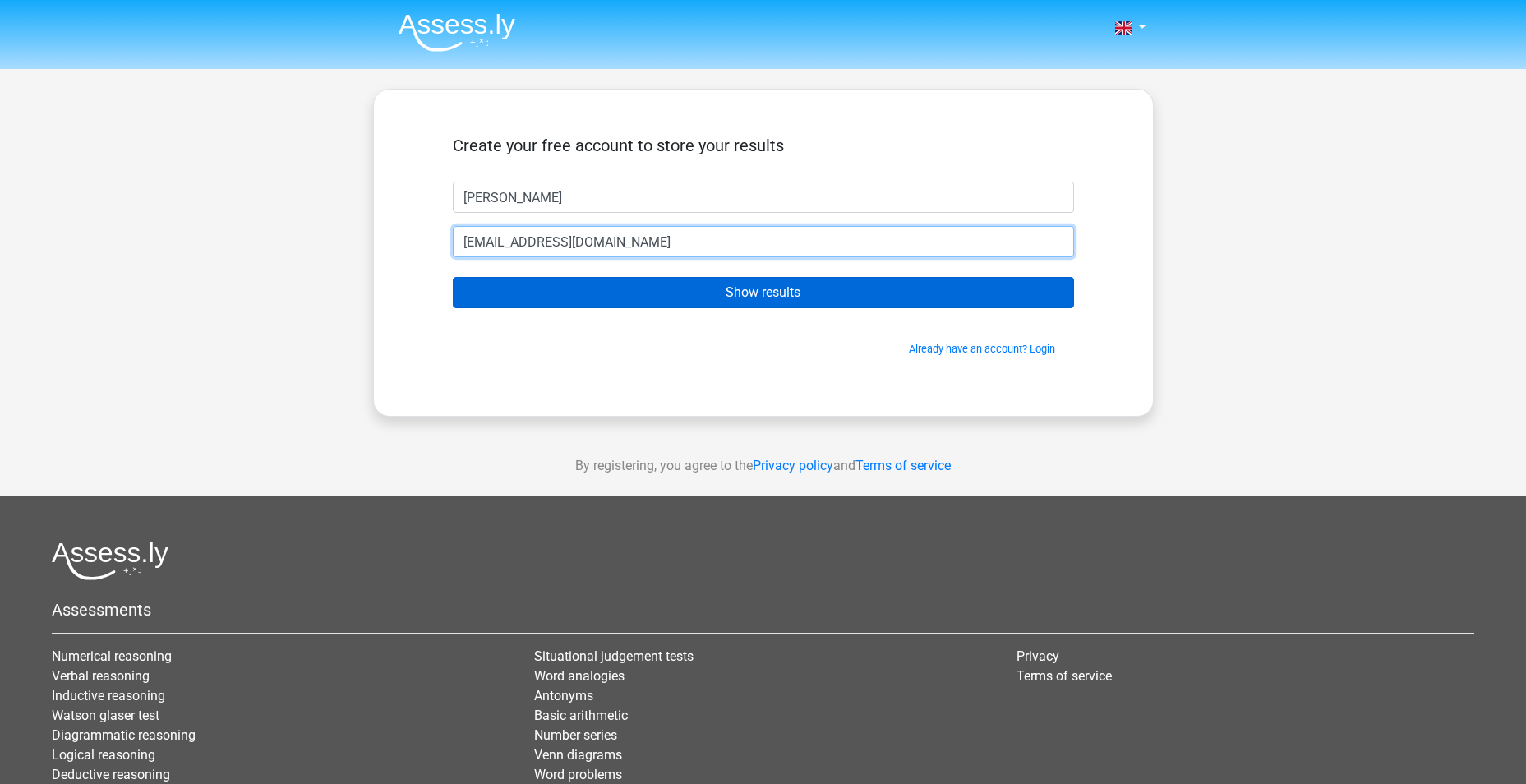
type input "danielseanbrown@gmail.com"
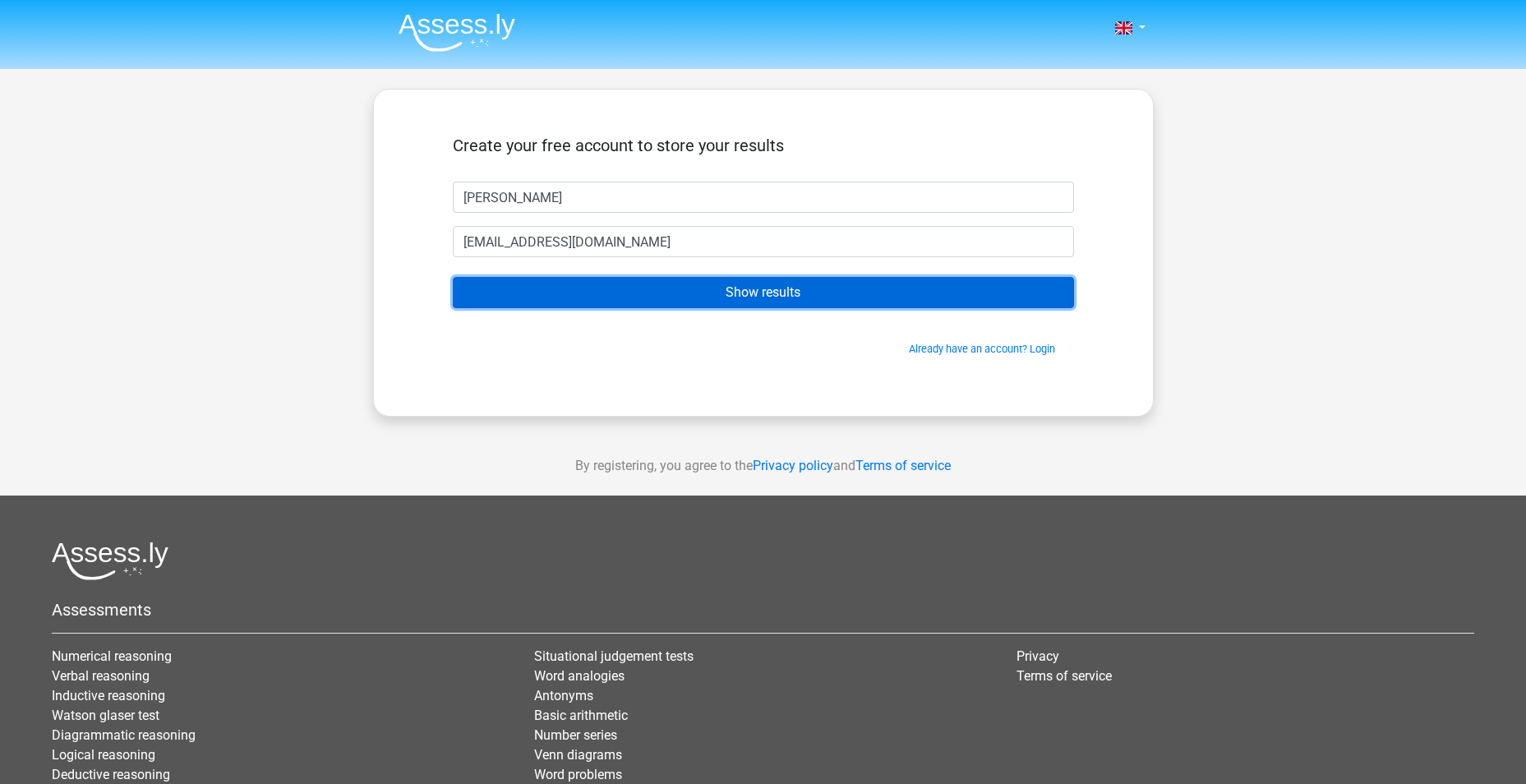
click at [611, 298] on input "Show results" at bounding box center [763, 293] width 621 height 31
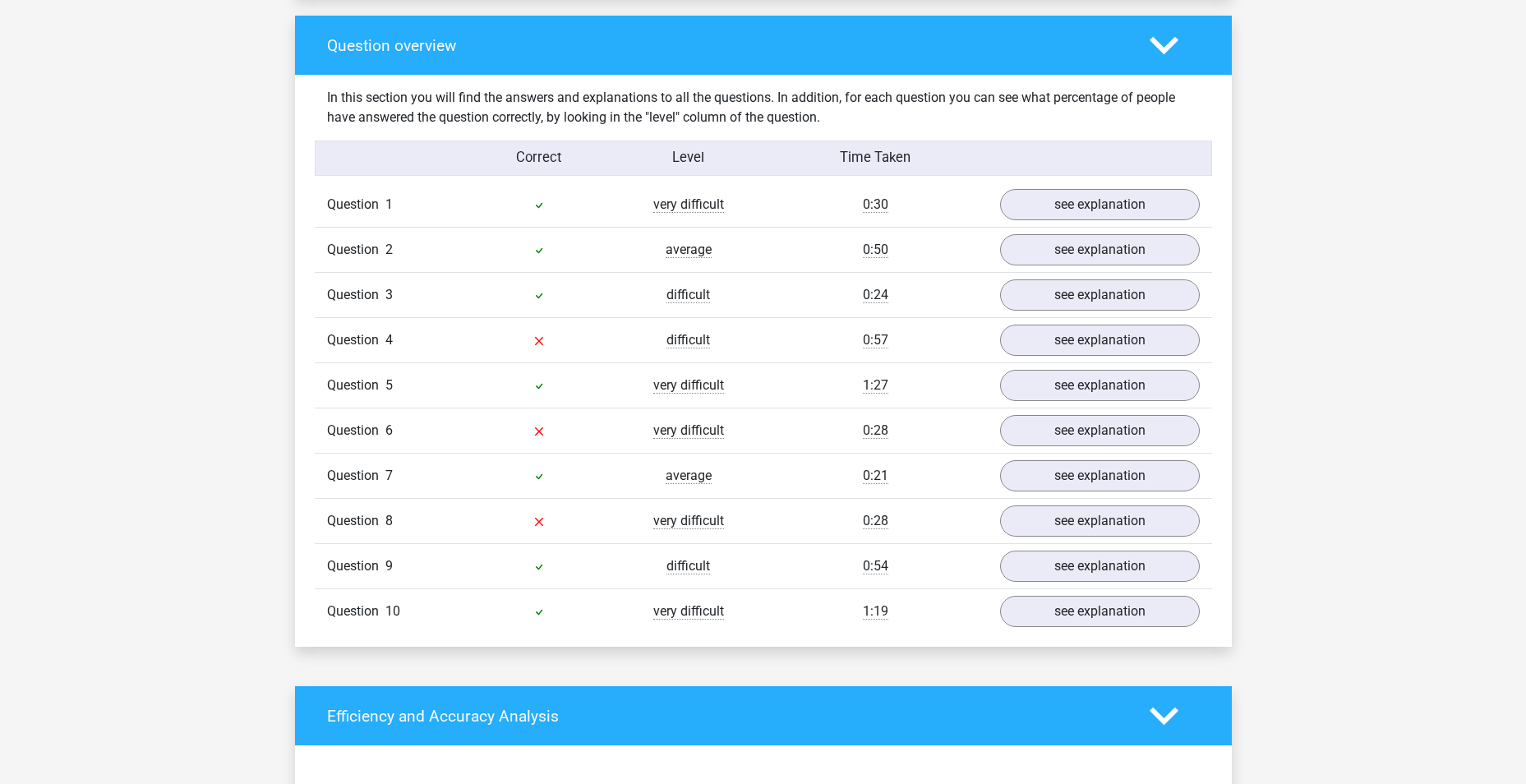
scroll to position [1233, 0]
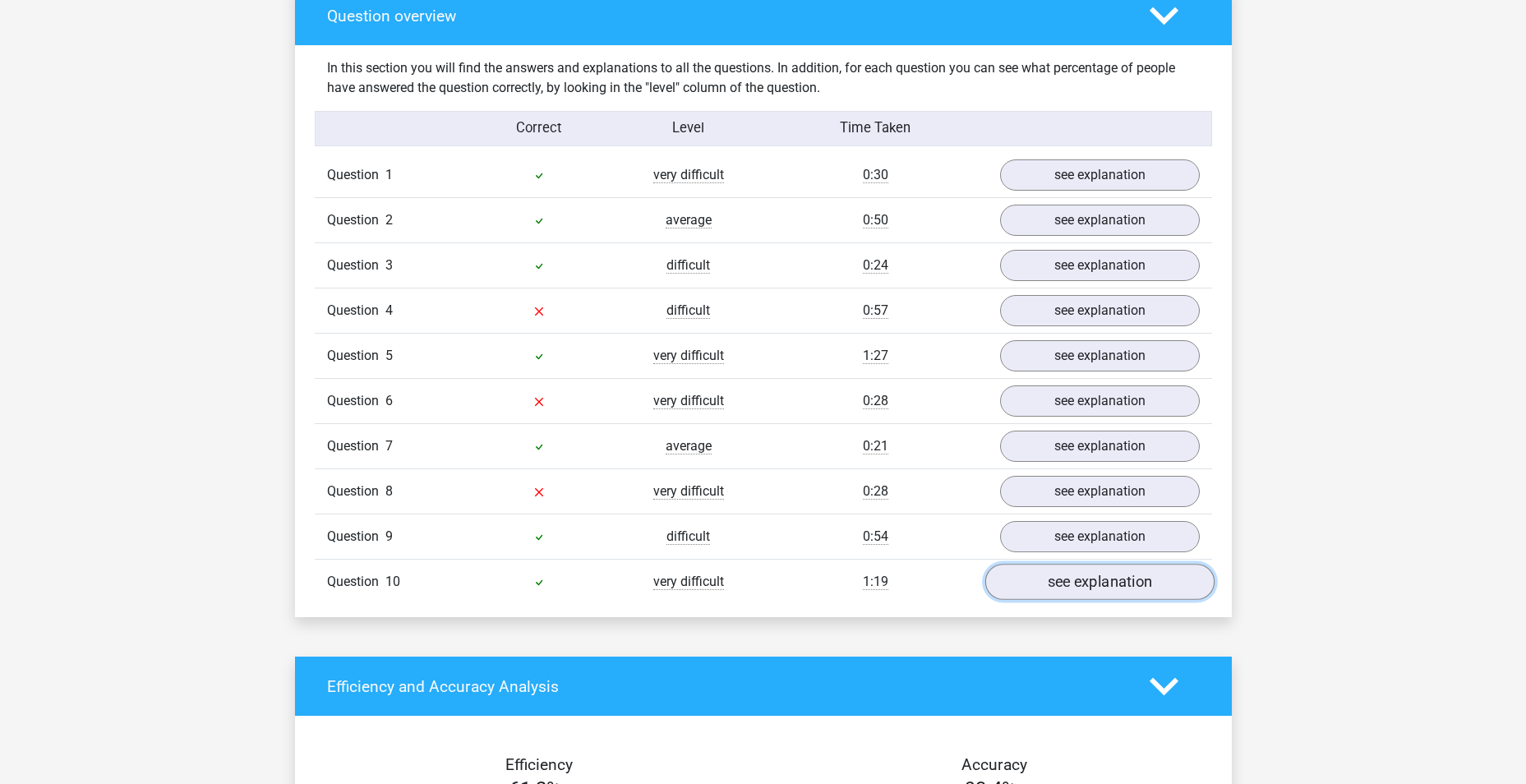
click at [1078, 576] on link "see explanation" at bounding box center [1099, 582] width 229 height 37
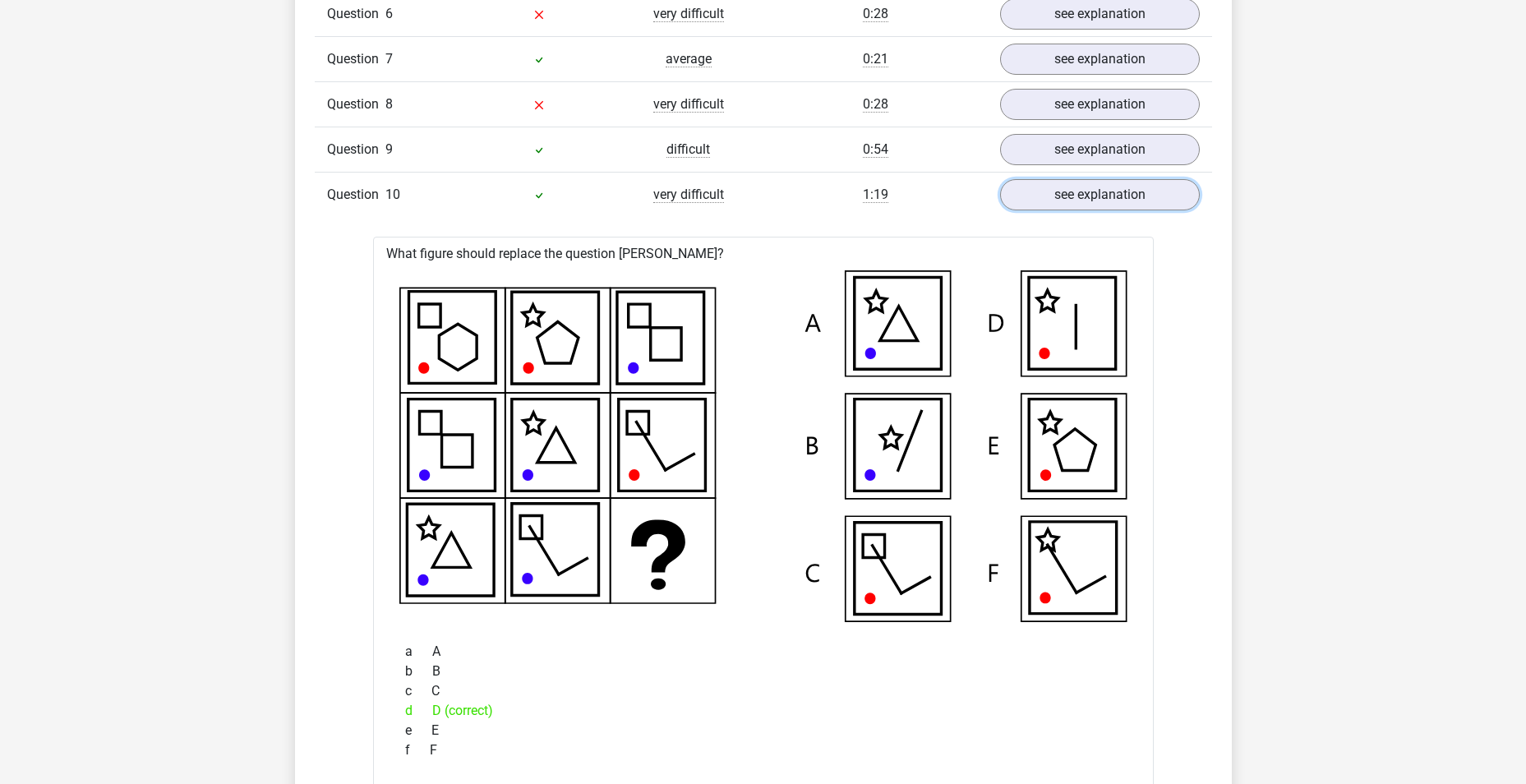
scroll to position [1397, 0]
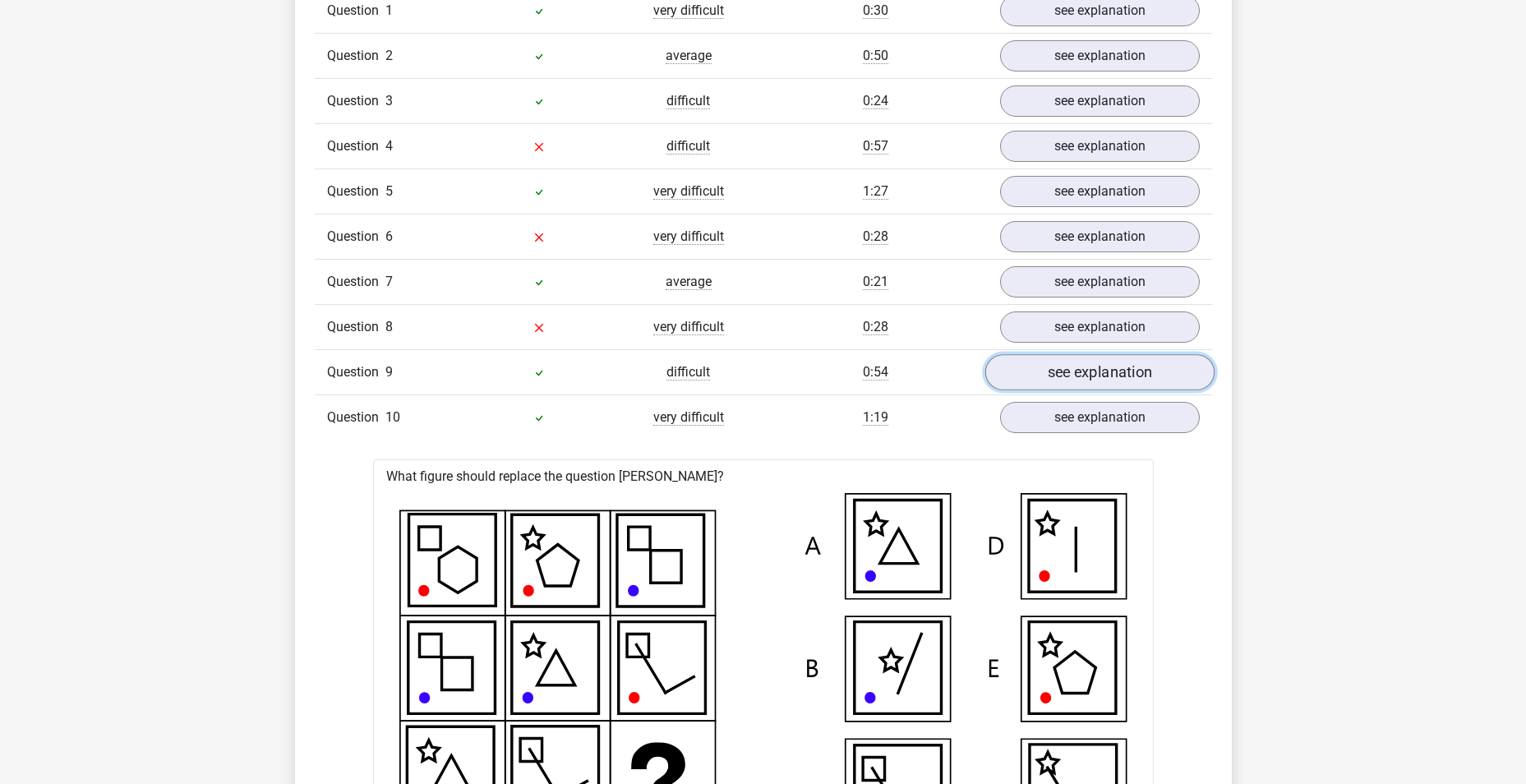
click at [1103, 367] on link "see explanation" at bounding box center [1099, 373] width 229 height 37
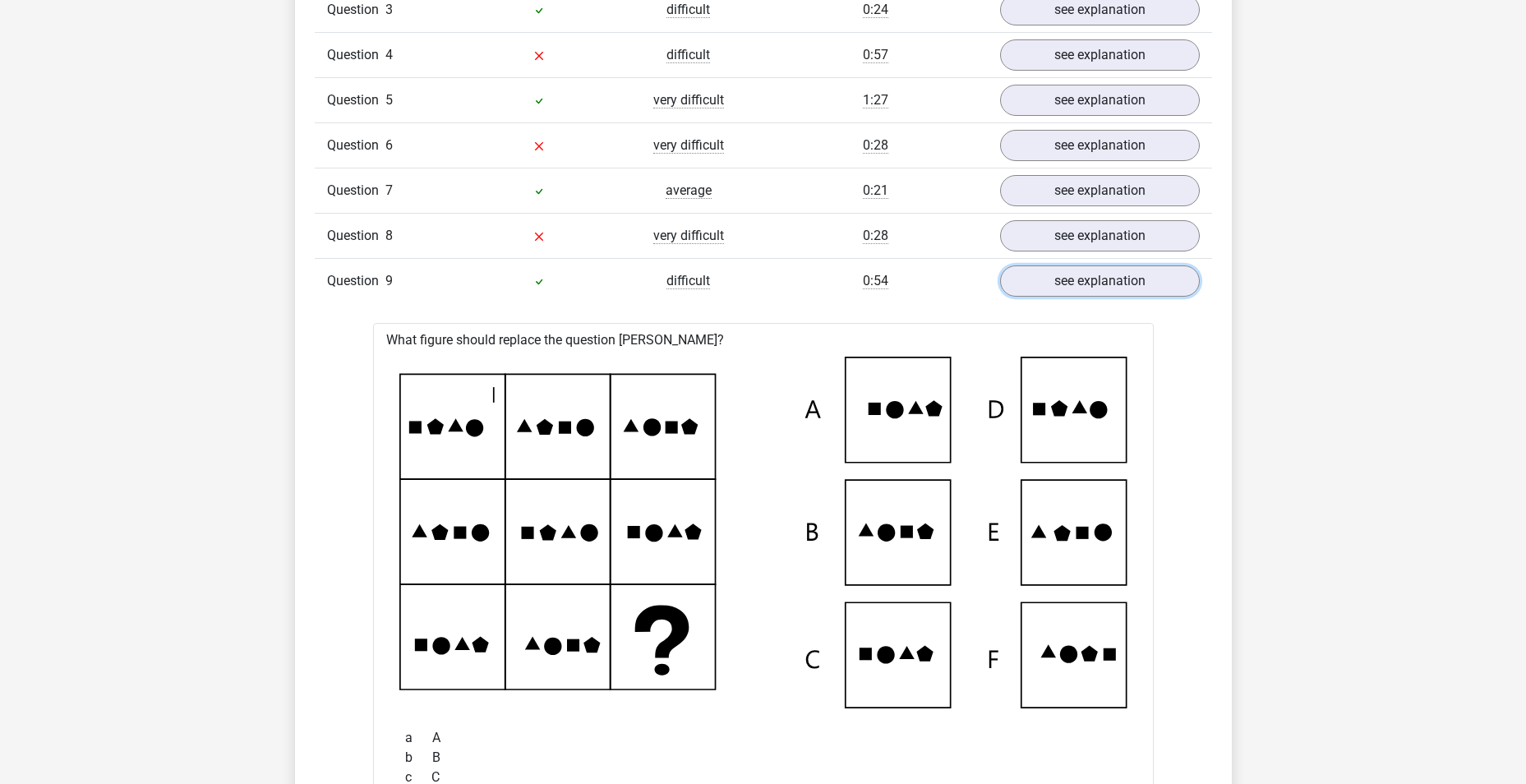
scroll to position [1479, 0]
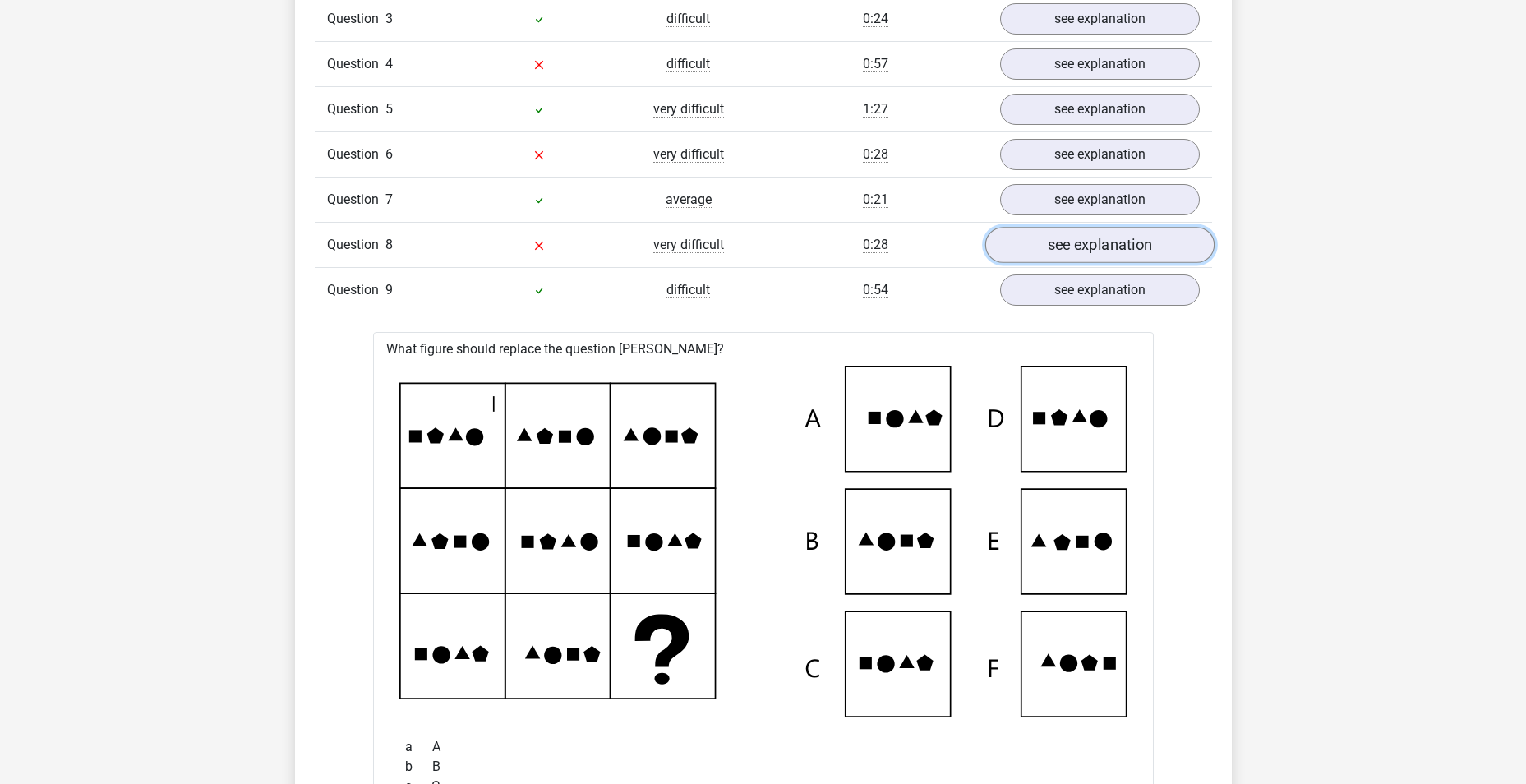
click at [1120, 234] on link "see explanation" at bounding box center [1099, 245] width 229 height 37
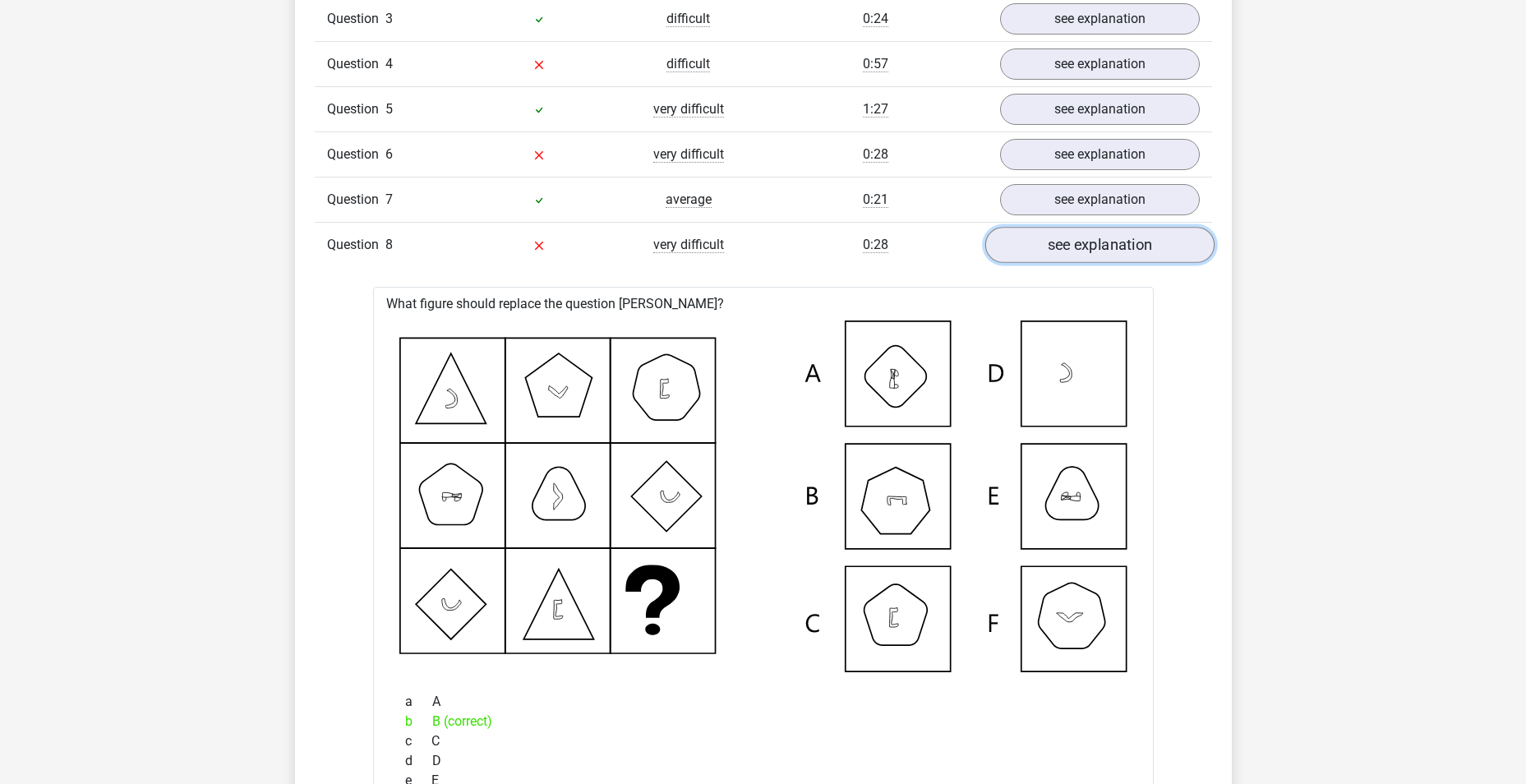
click at [1112, 245] on link "see explanation" at bounding box center [1099, 245] width 229 height 37
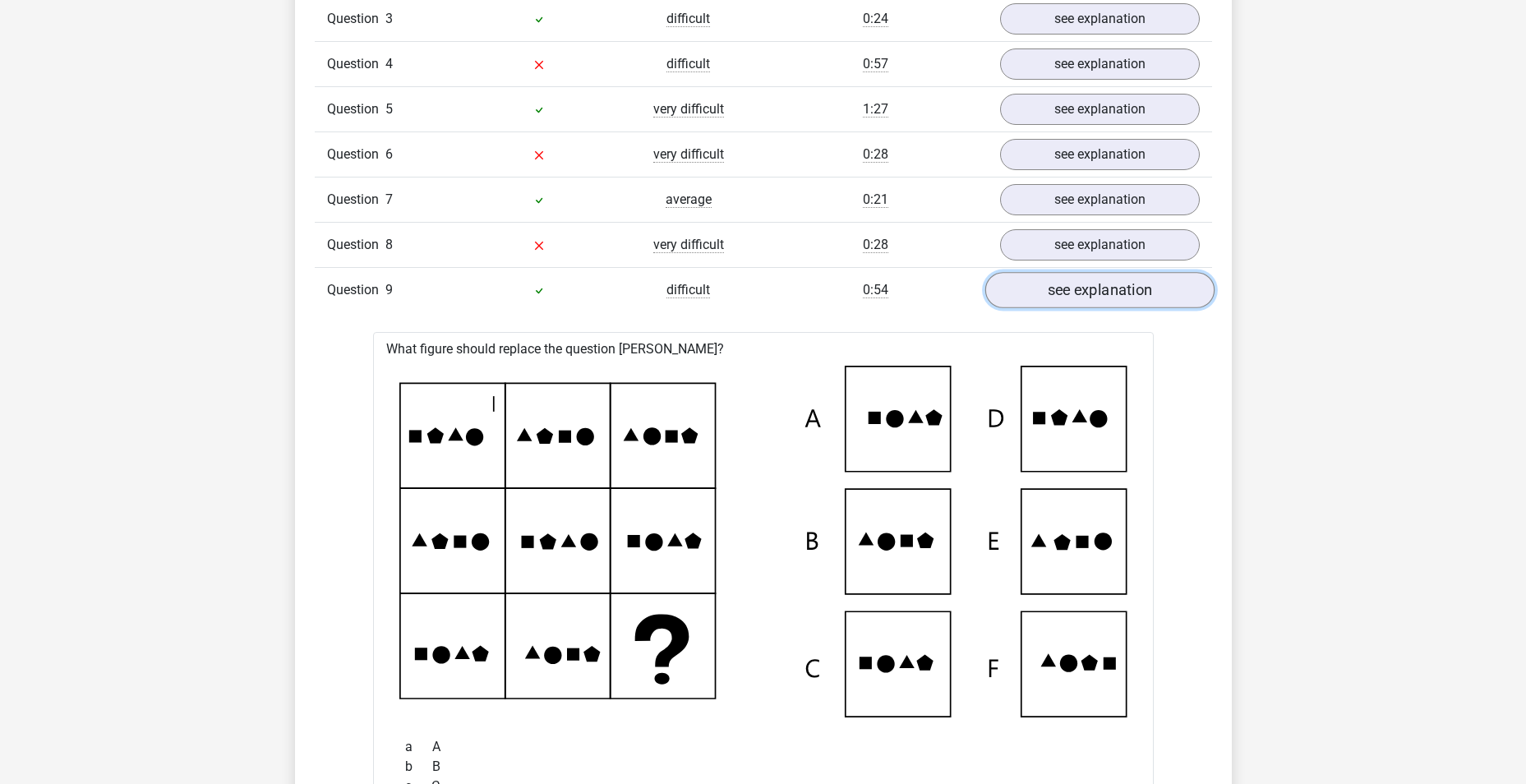
click at [1104, 289] on link "see explanation" at bounding box center [1099, 290] width 229 height 37
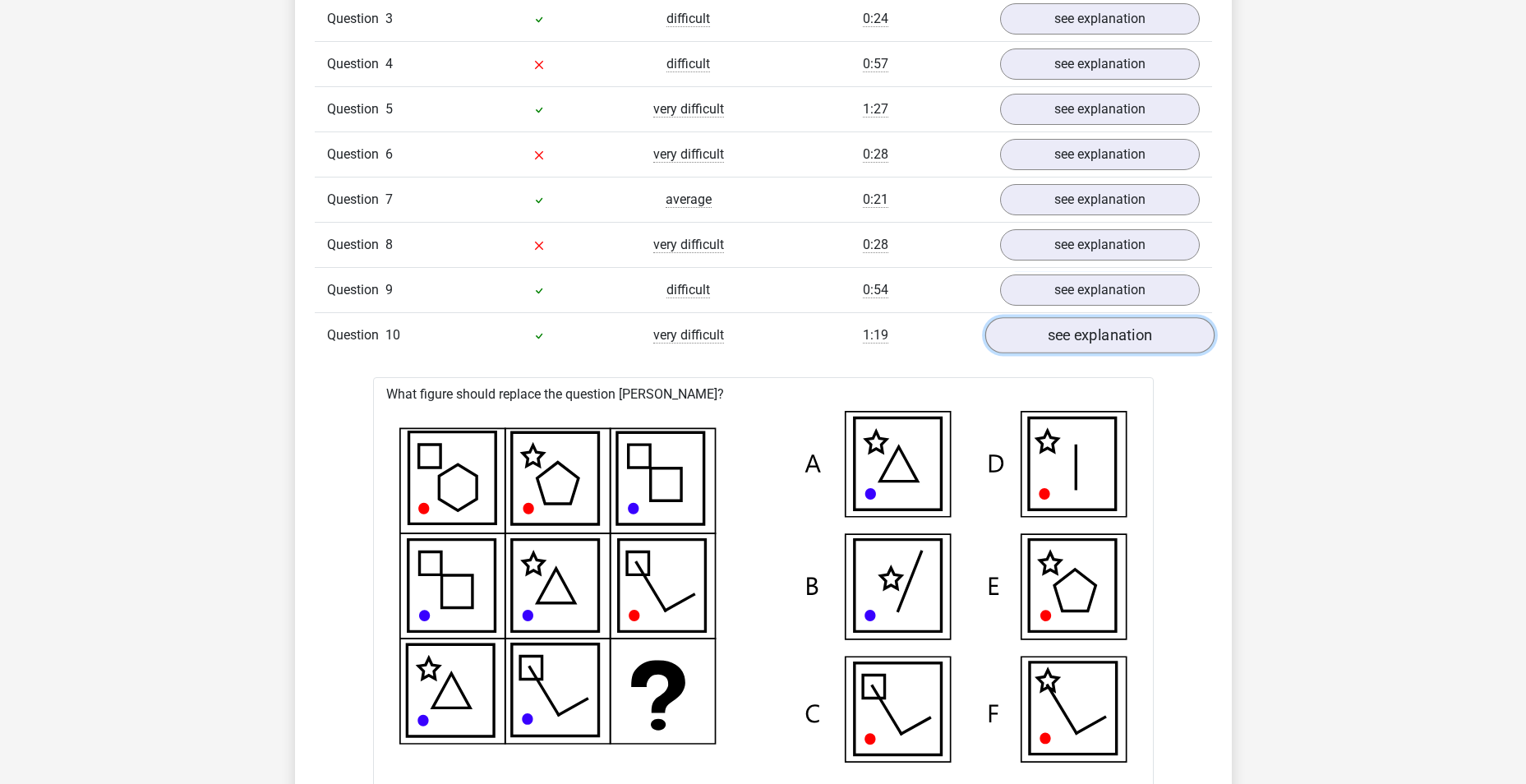
click at [1090, 336] on link "see explanation" at bounding box center [1099, 335] width 229 height 37
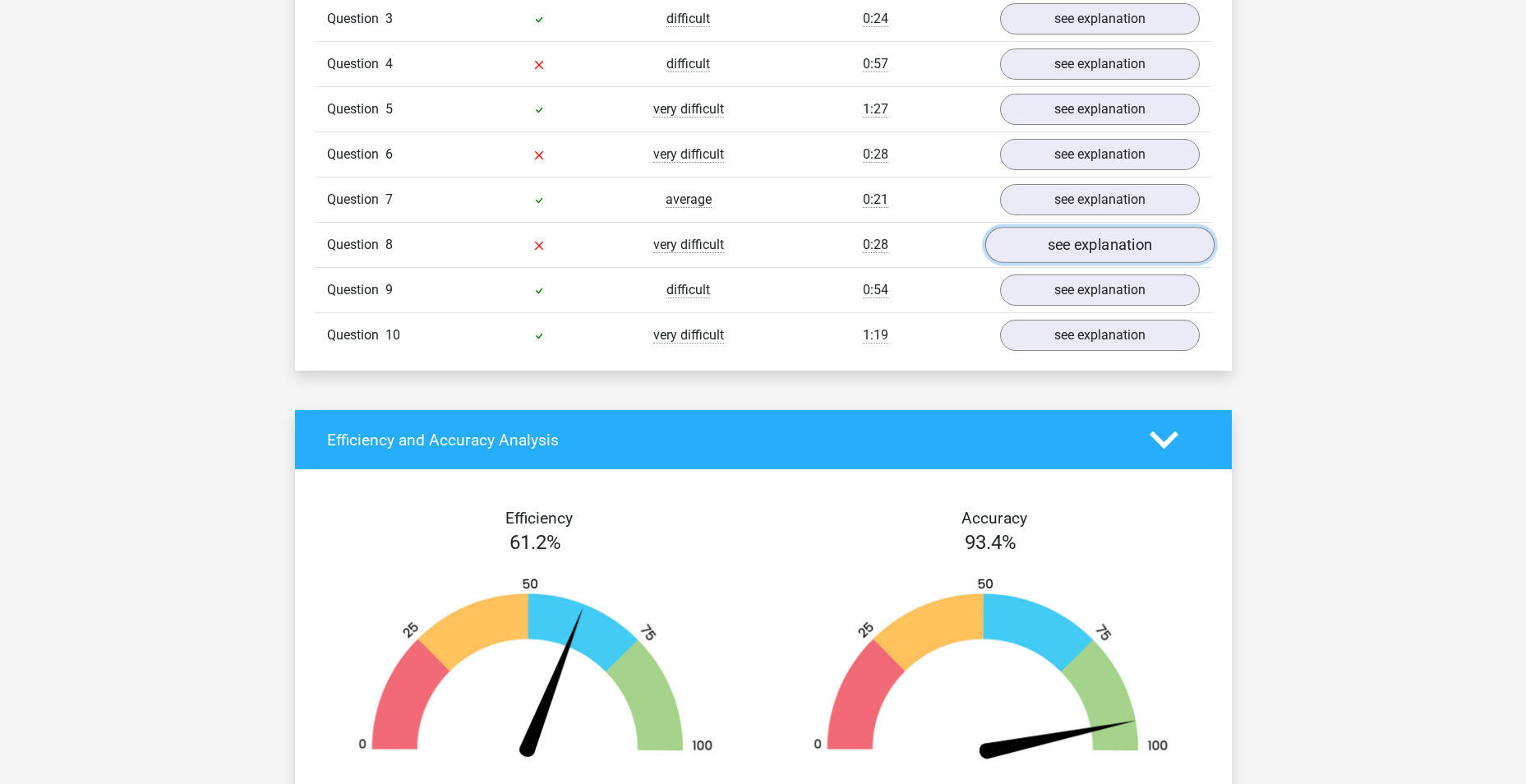
click at [1109, 232] on link "see explanation" at bounding box center [1099, 245] width 229 height 37
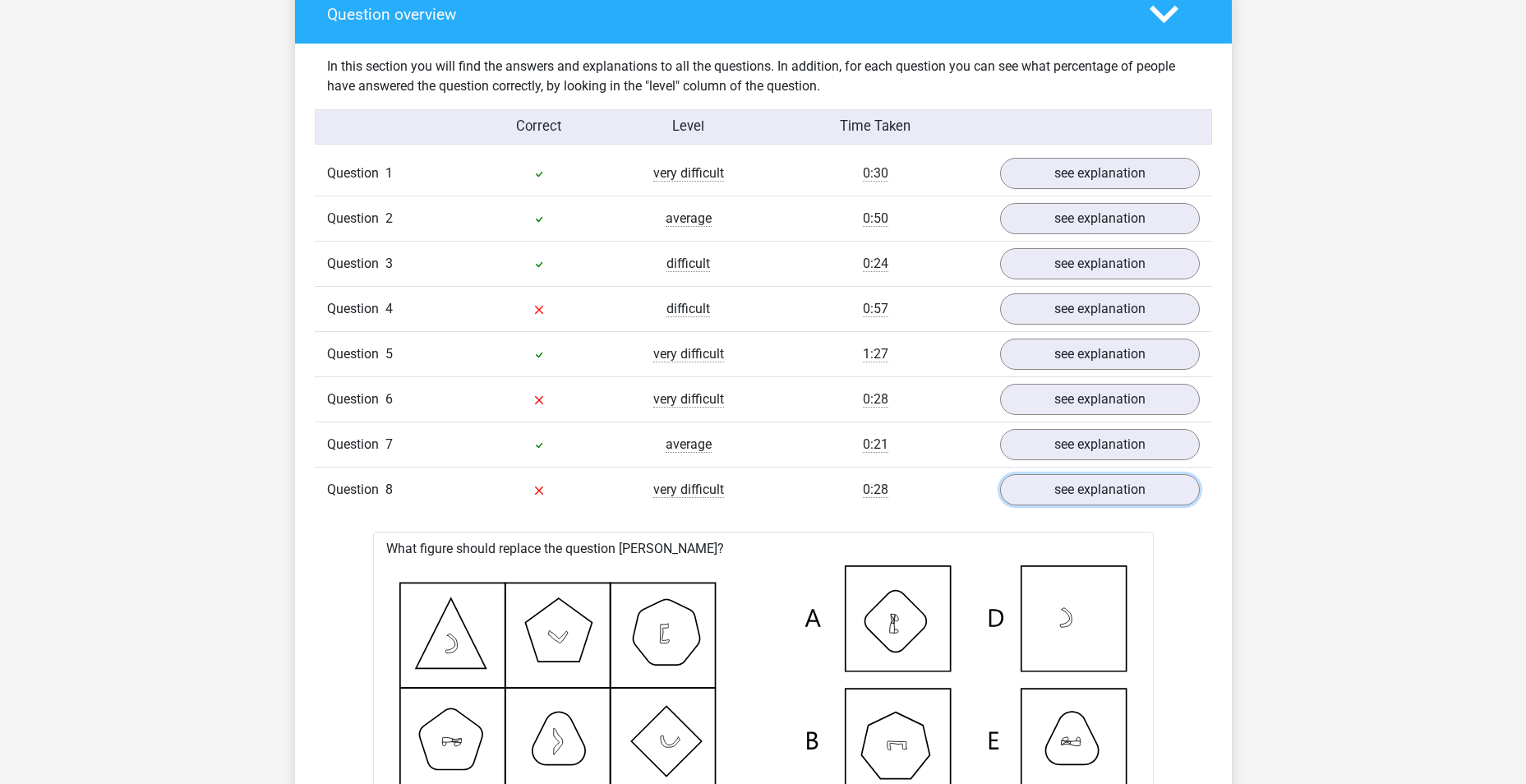
scroll to position [1233, 0]
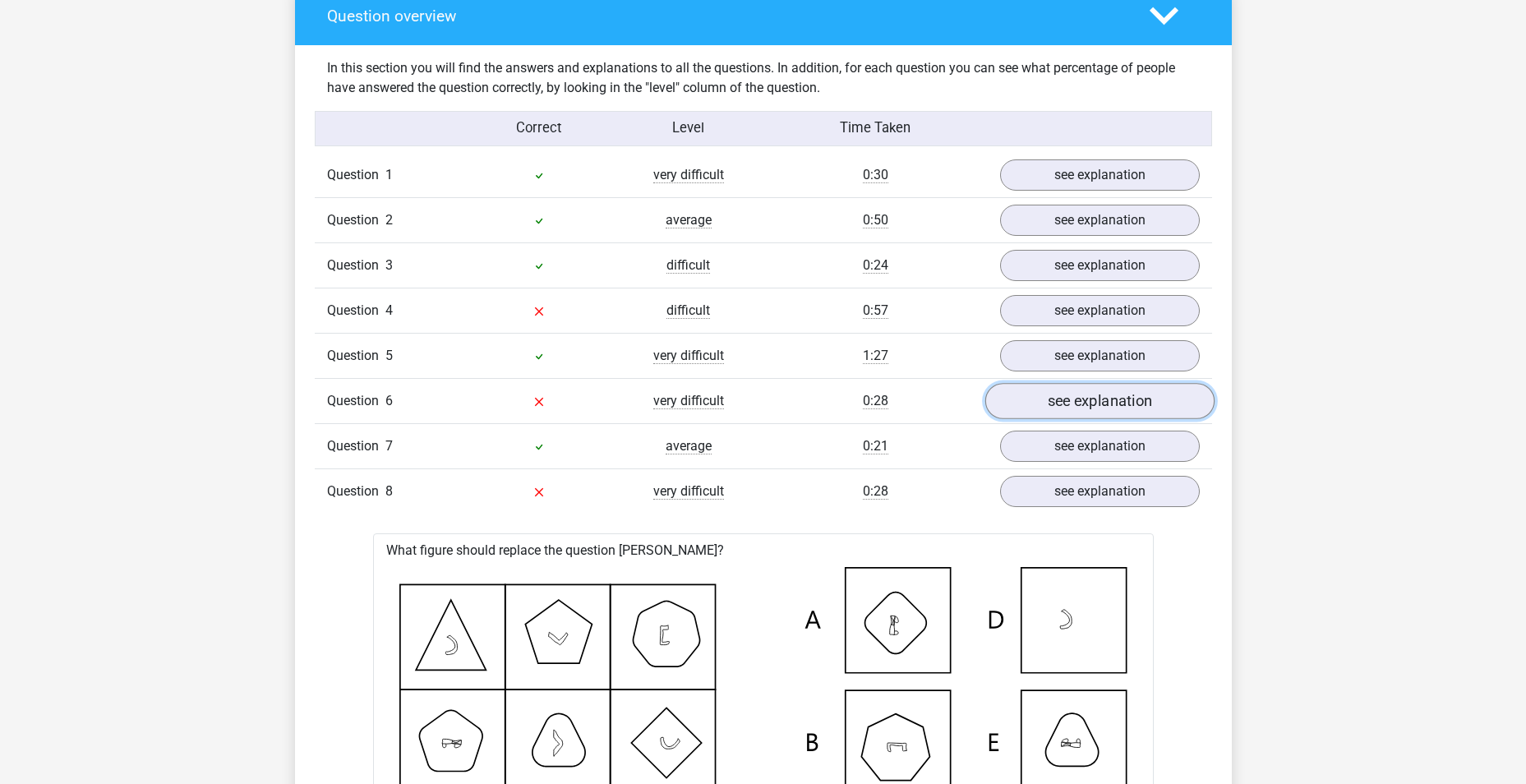
click at [1130, 411] on link "see explanation" at bounding box center [1099, 402] width 229 height 37
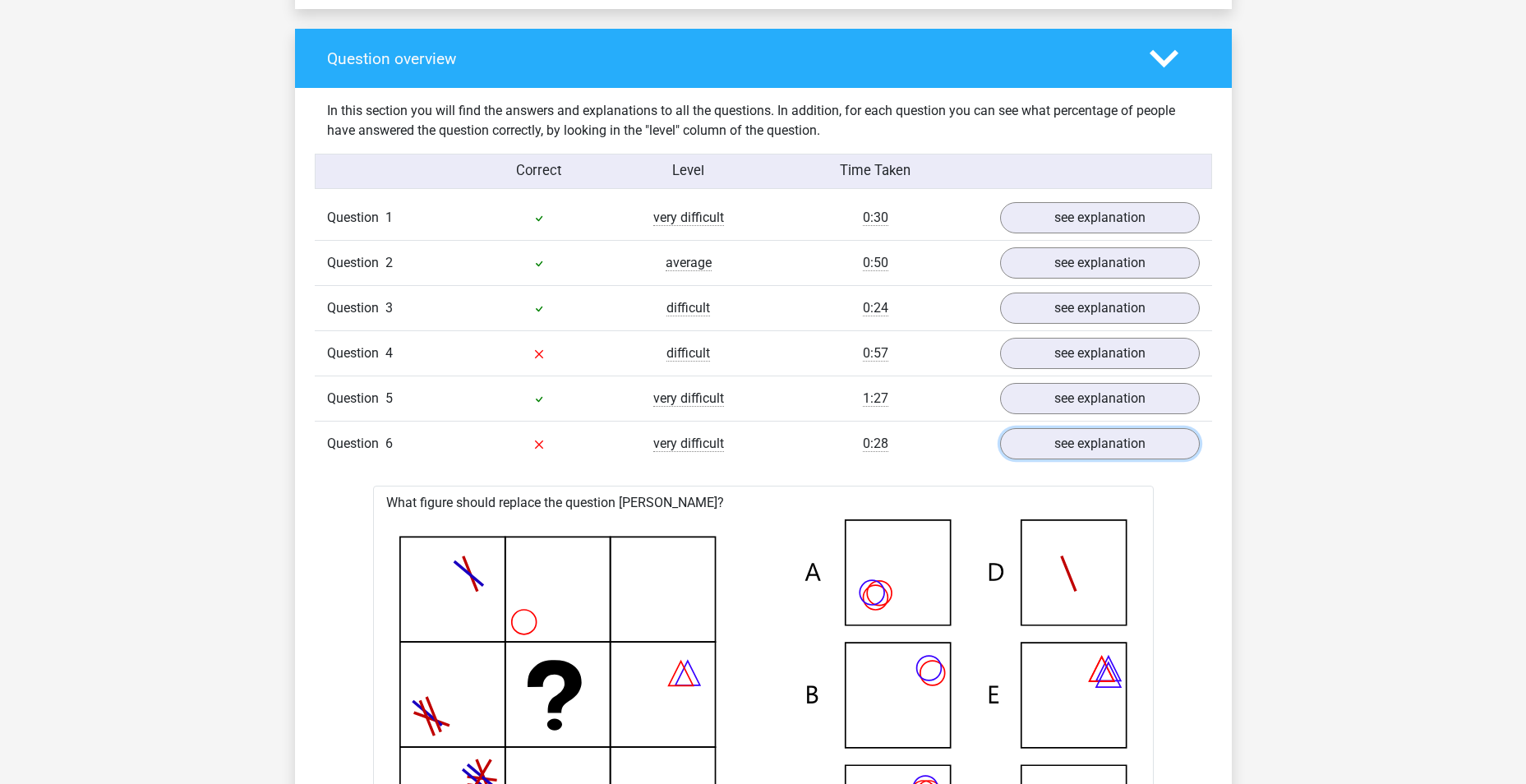
scroll to position [1150, 0]
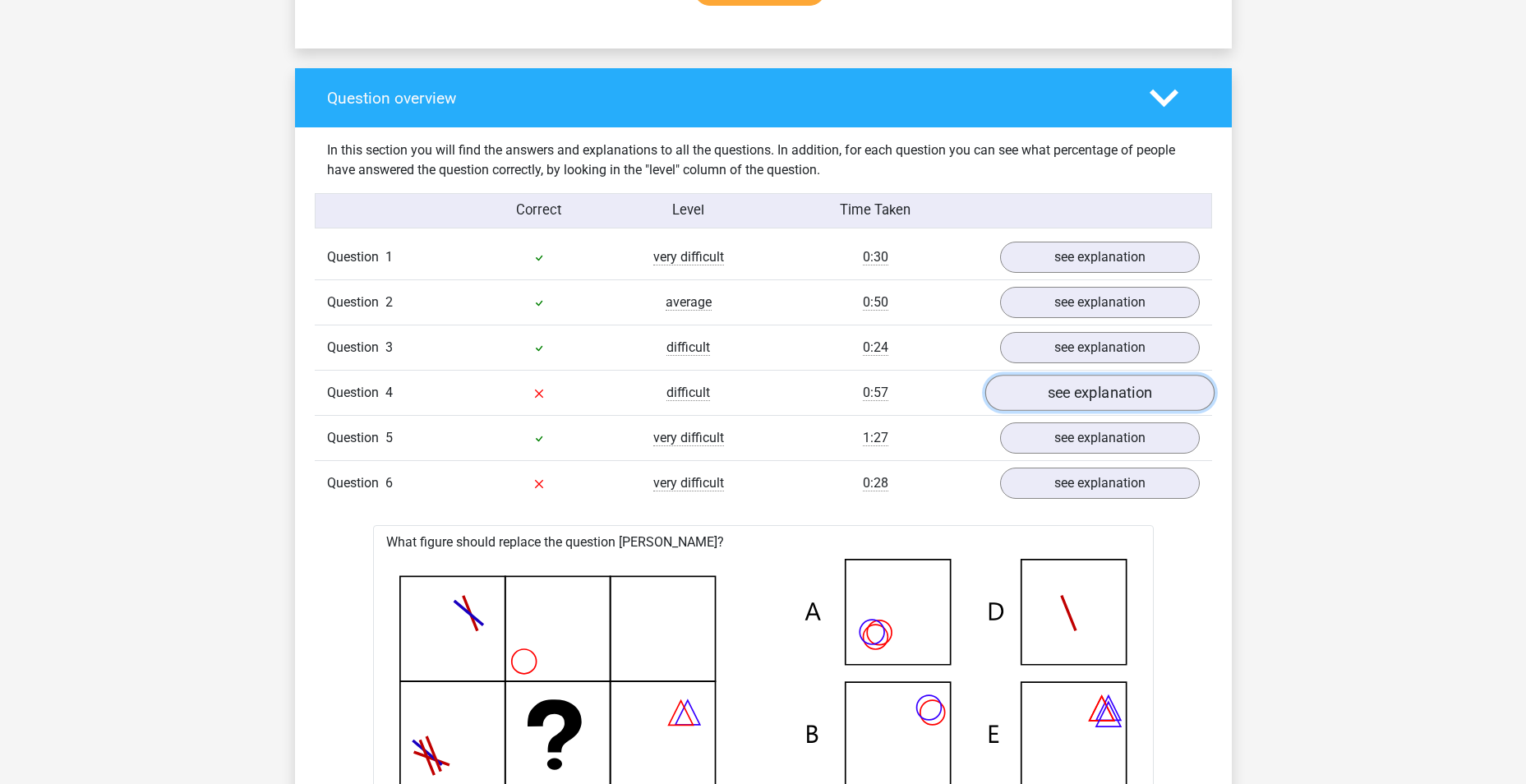
click at [1102, 397] on link "see explanation" at bounding box center [1099, 393] width 229 height 37
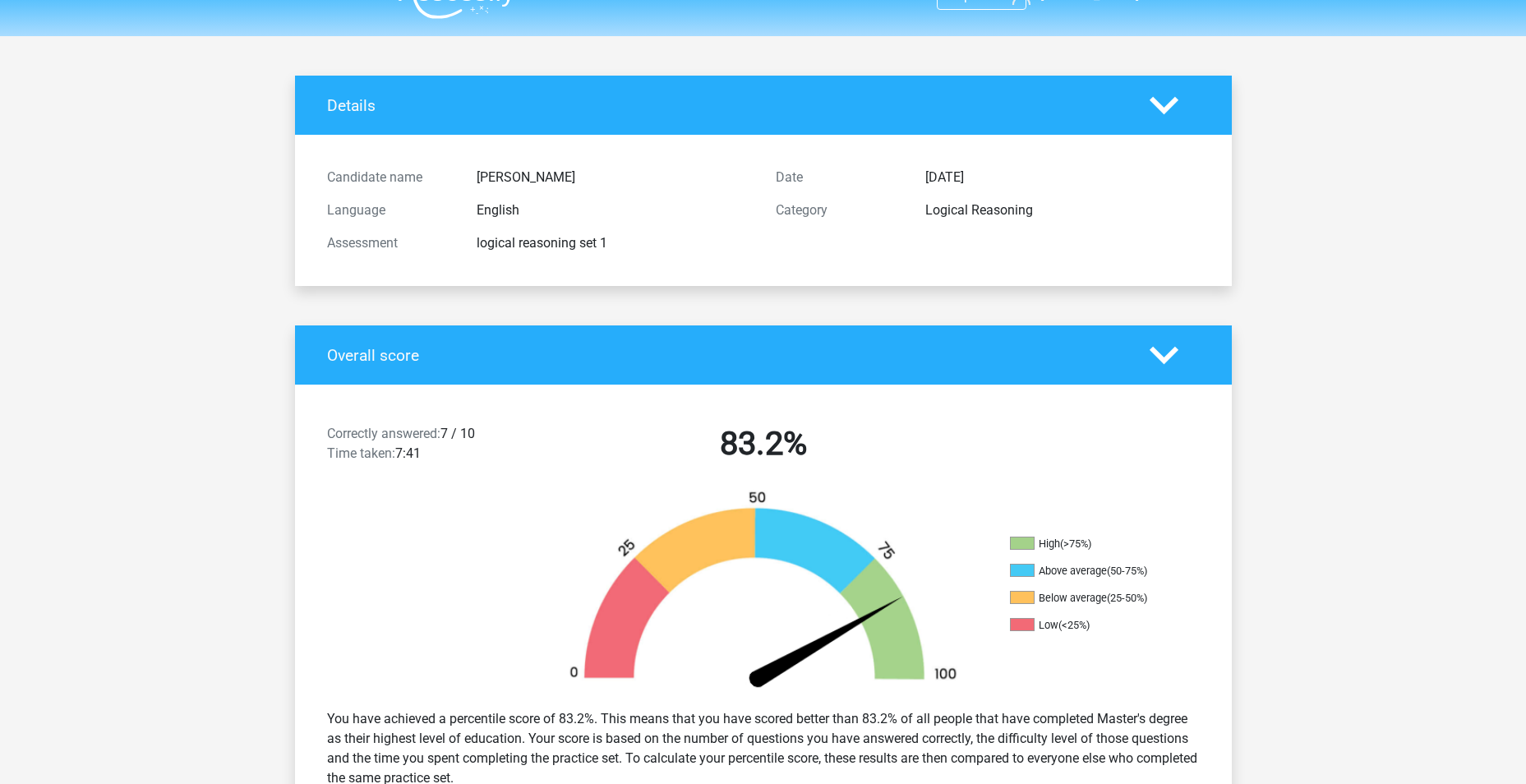
scroll to position [0, 0]
